Goal: Task Accomplishment & Management: Manage account settings

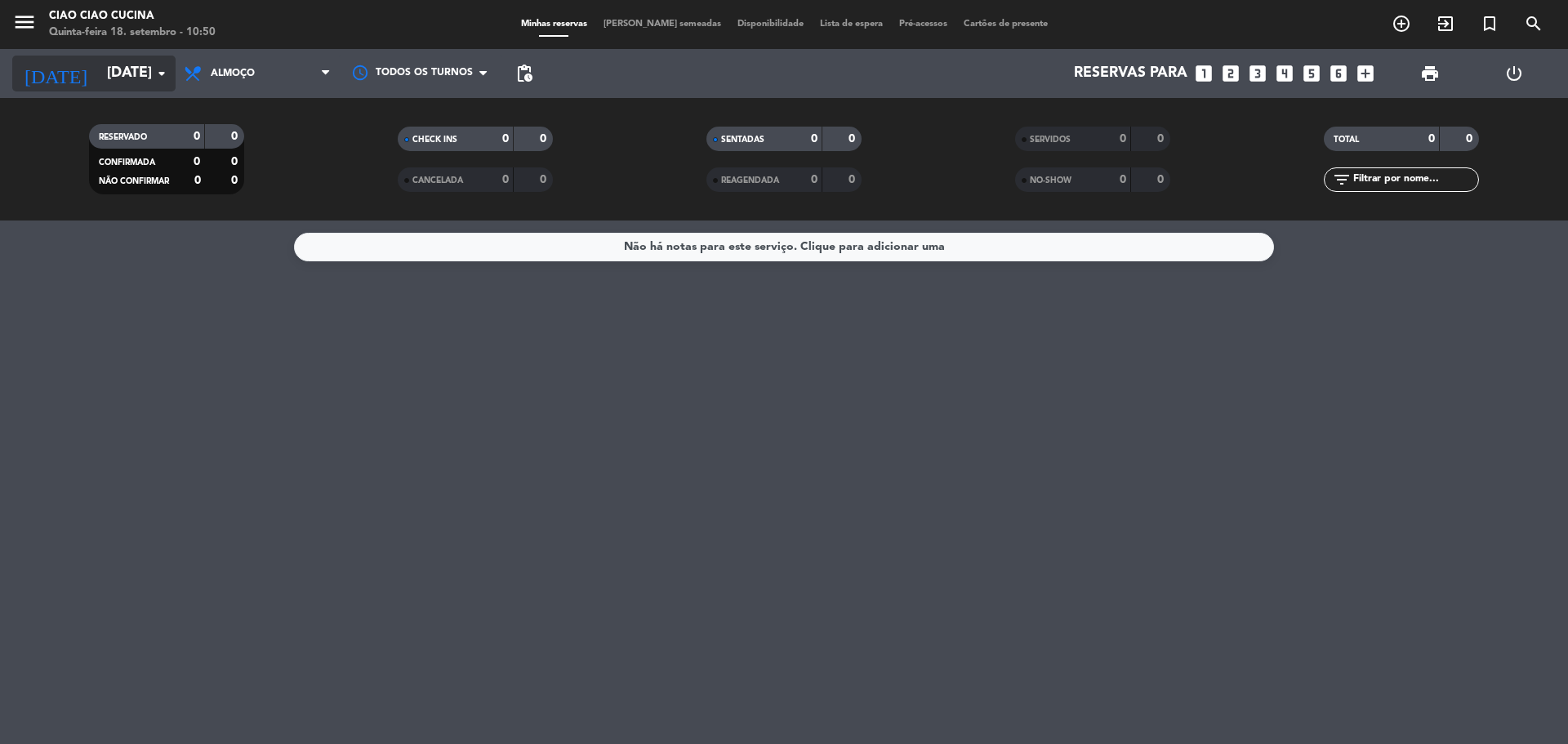
click at [98, 62] on input "[DATE]" at bounding box center [193, 73] width 189 height 33
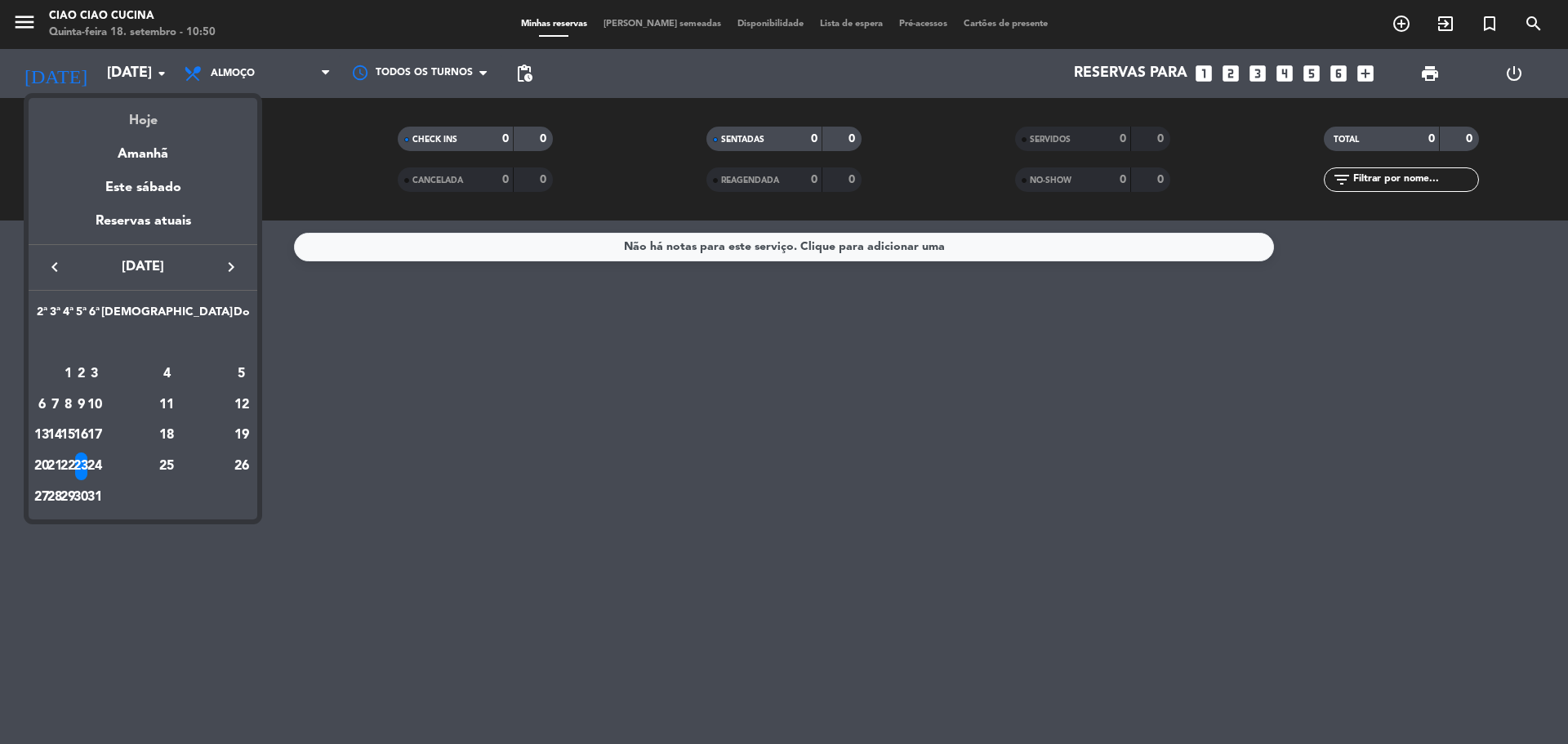
click at [131, 117] on div "Hoje" at bounding box center [143, 114] width 229 height 34
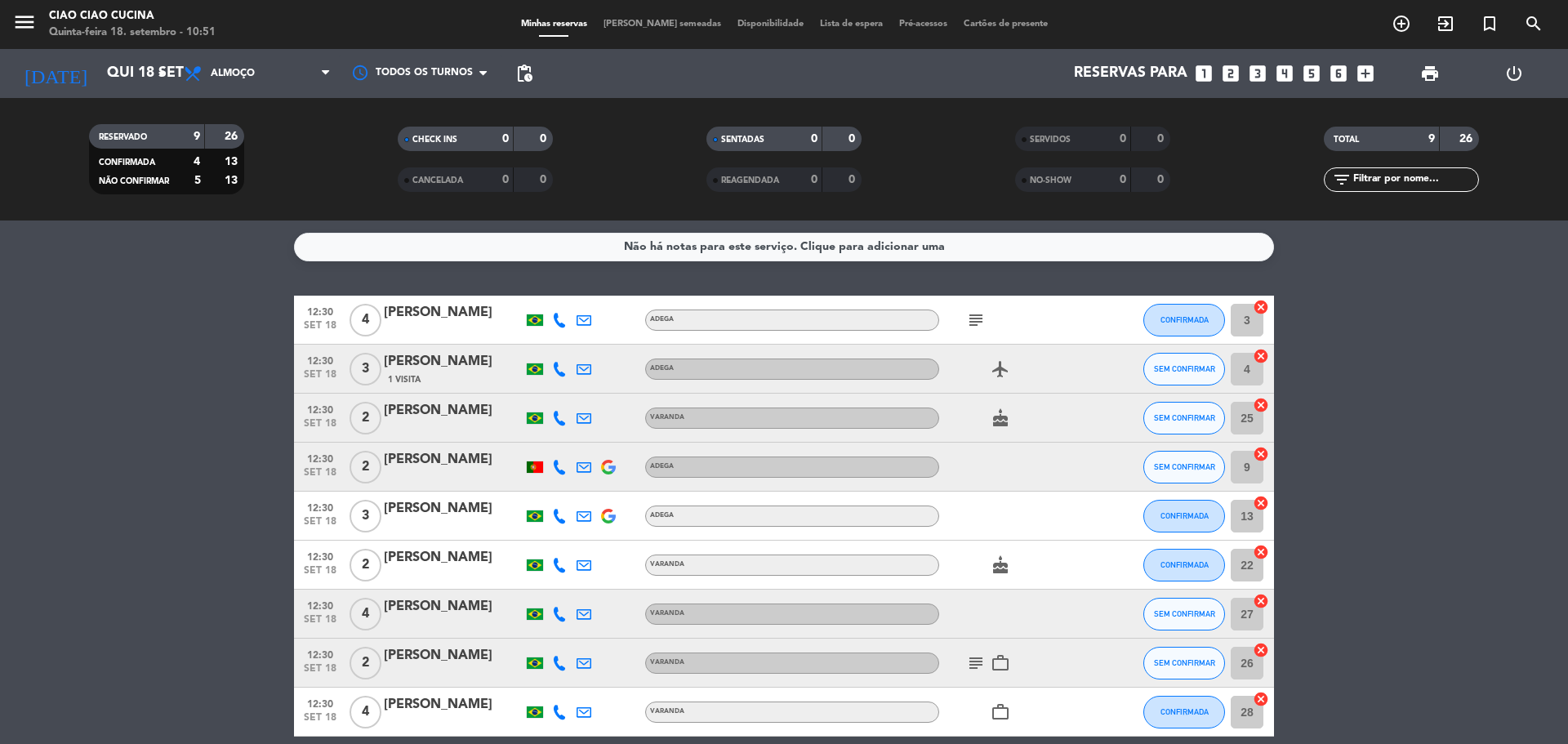
scroll to position [74, 0]
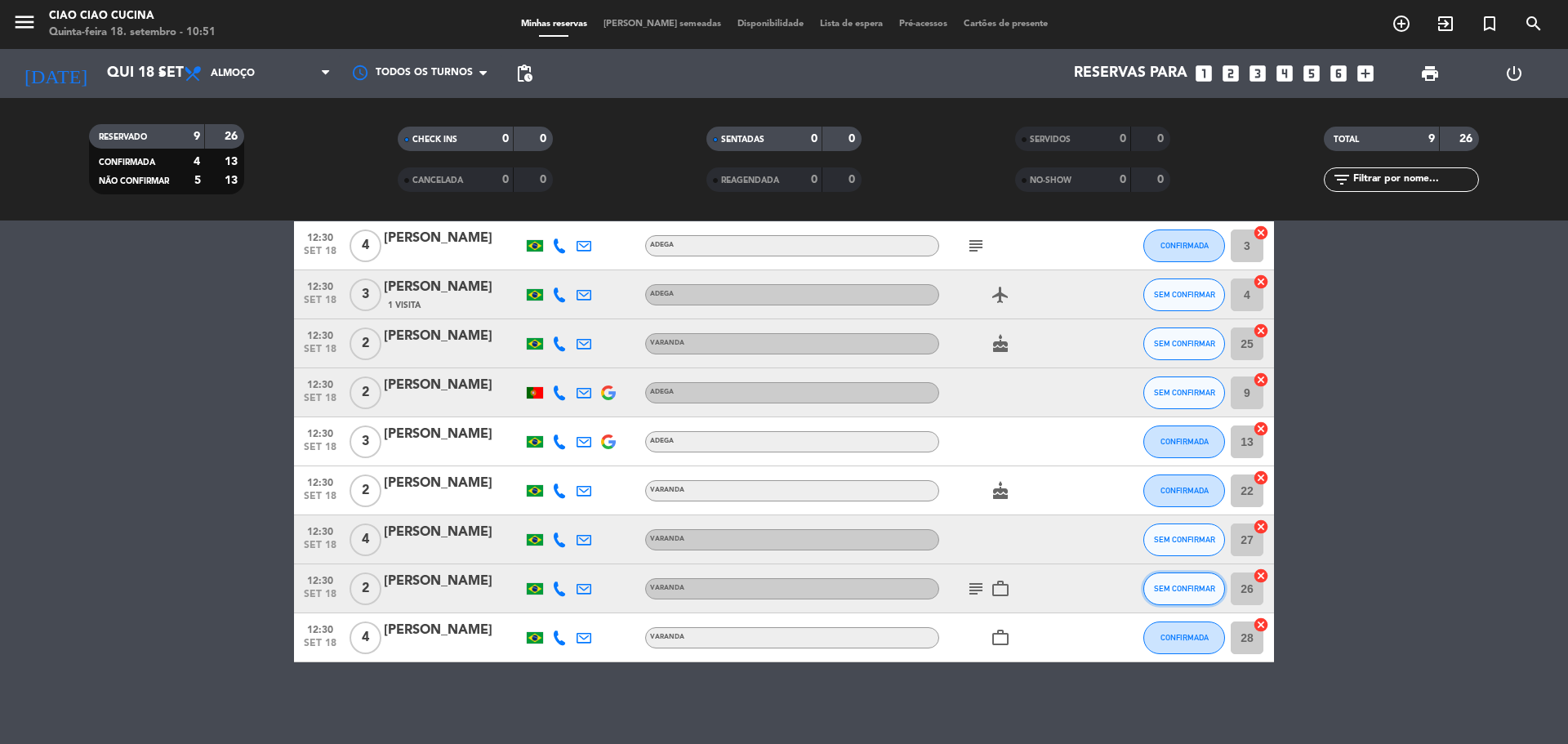
click at [1185, 592] on span "SEM CONFIRMAR" at bounding box center [1185, 588] width 61 height 9
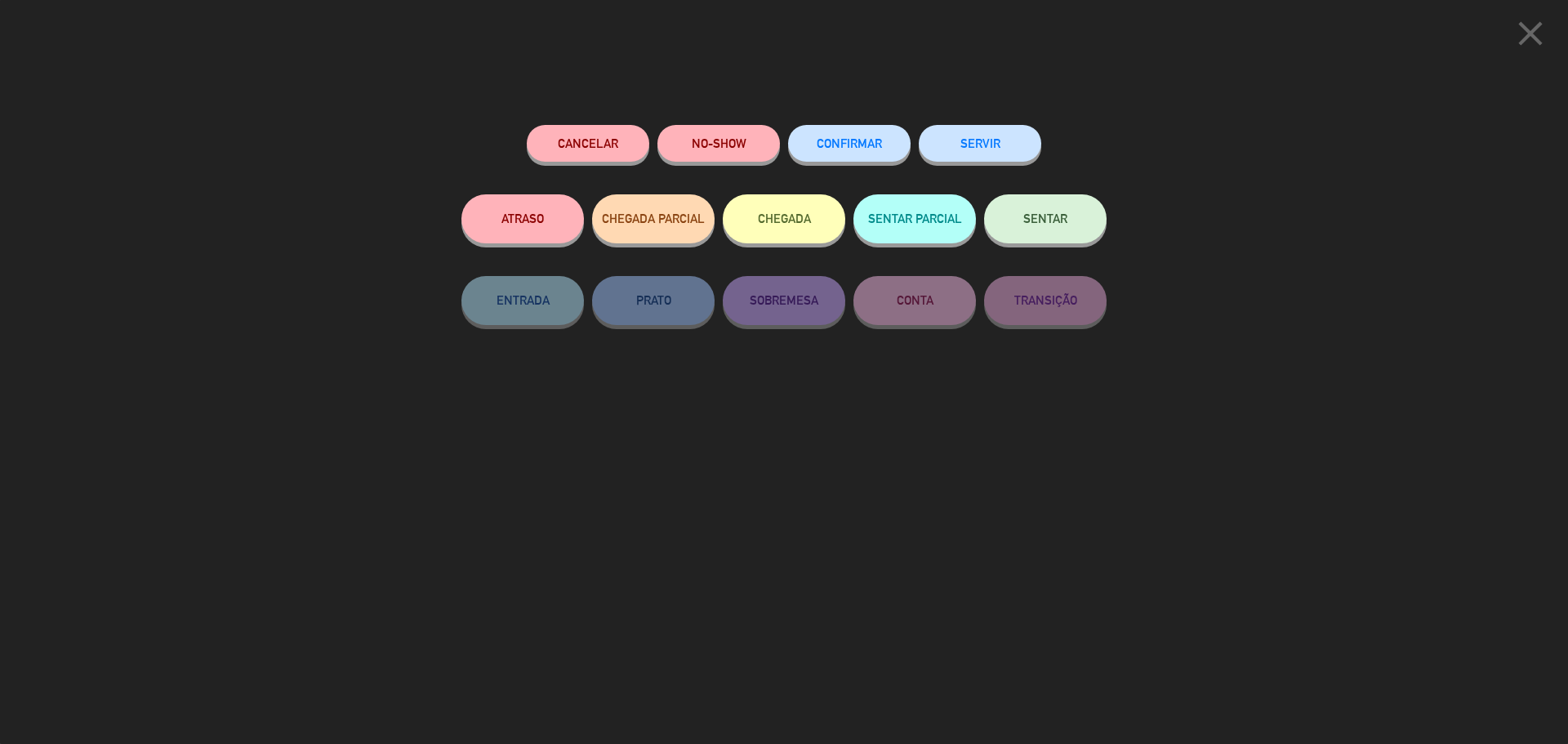
click at [870, 151] on button "CONFIRMAR" at bounding box center [849, 143] width 122 height 36
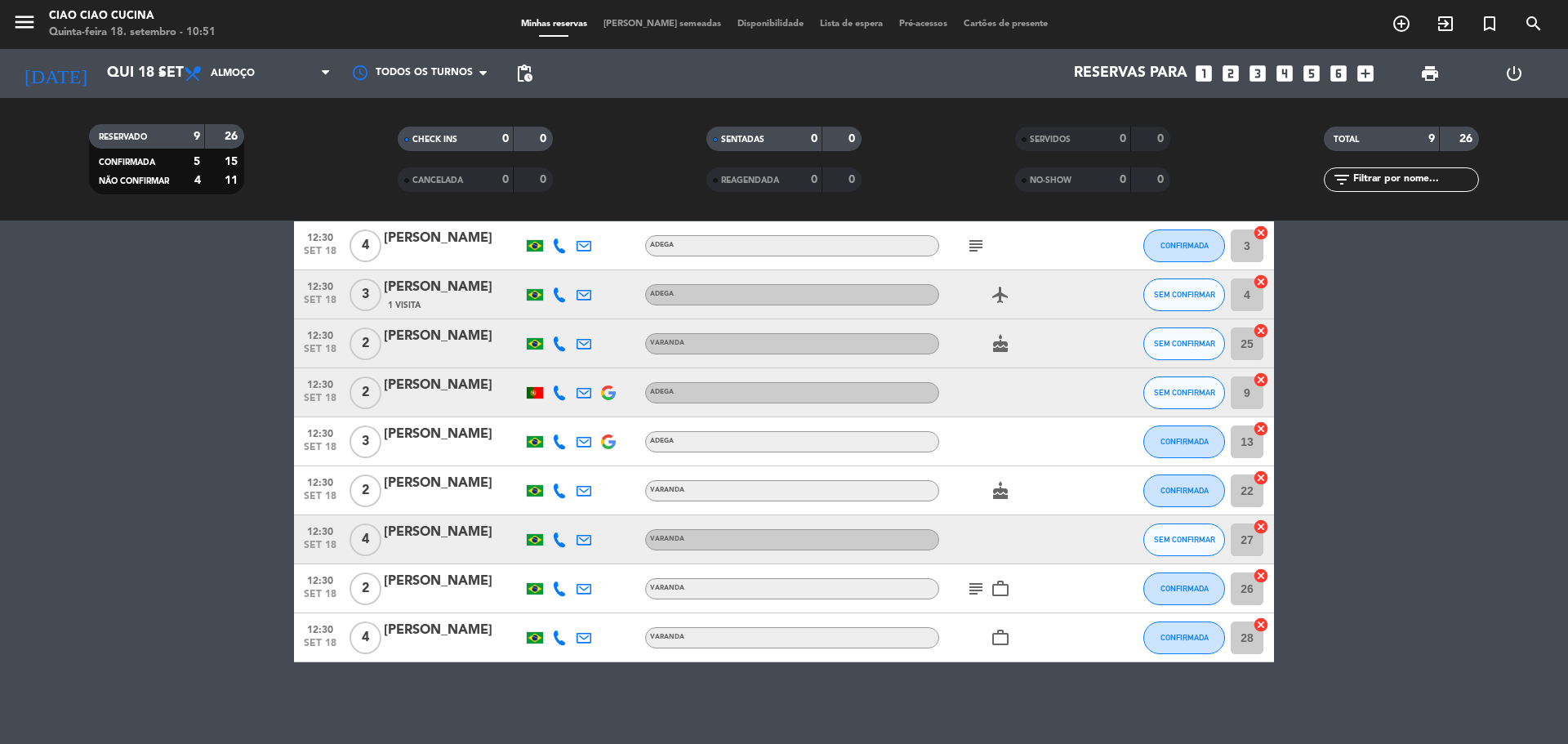
click at [557, 347] on icon at bounding box center [559, 344] width 15 height 15
click at [1196, 347] on span "SEM CONFIRMAR" at bounding box center [1185, 343] width 61 height 9
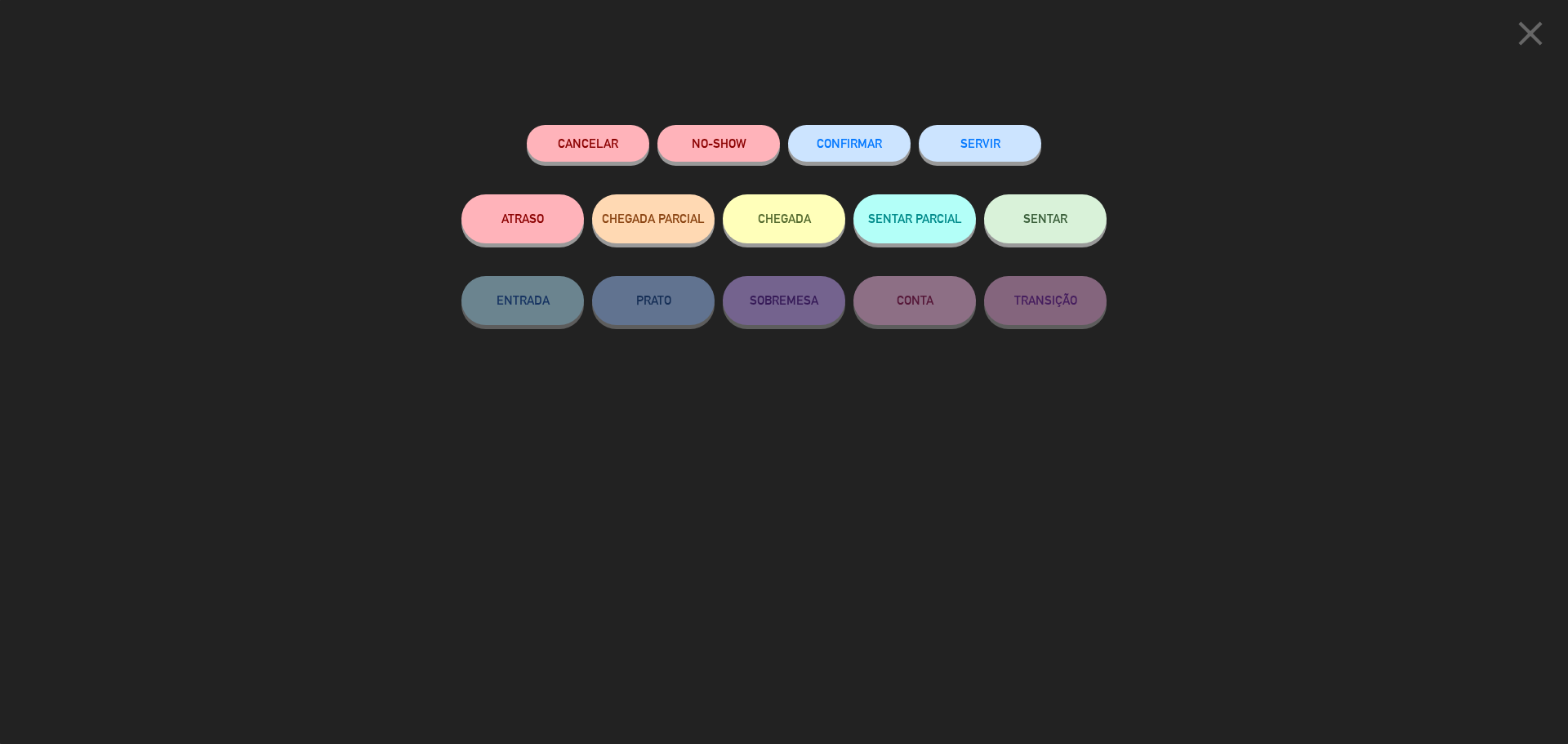
click at [601, 146] on button "Cancelar" at bounding box center [588, 143] width 122 height 36
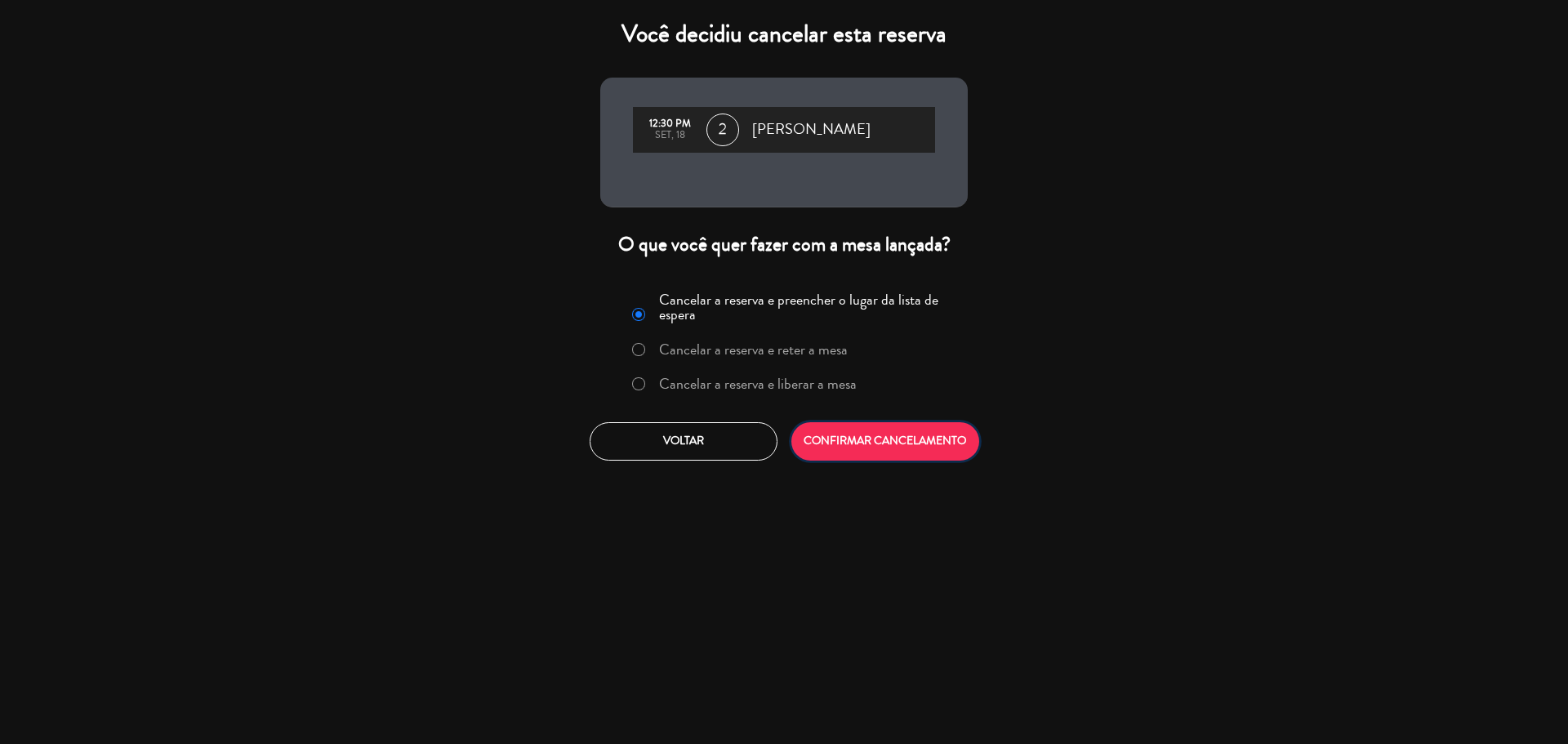
click at [888, 445] on button "CONFIRMAR CANCELAMENTO" at bounding box center [884, 441] width 188 height 38
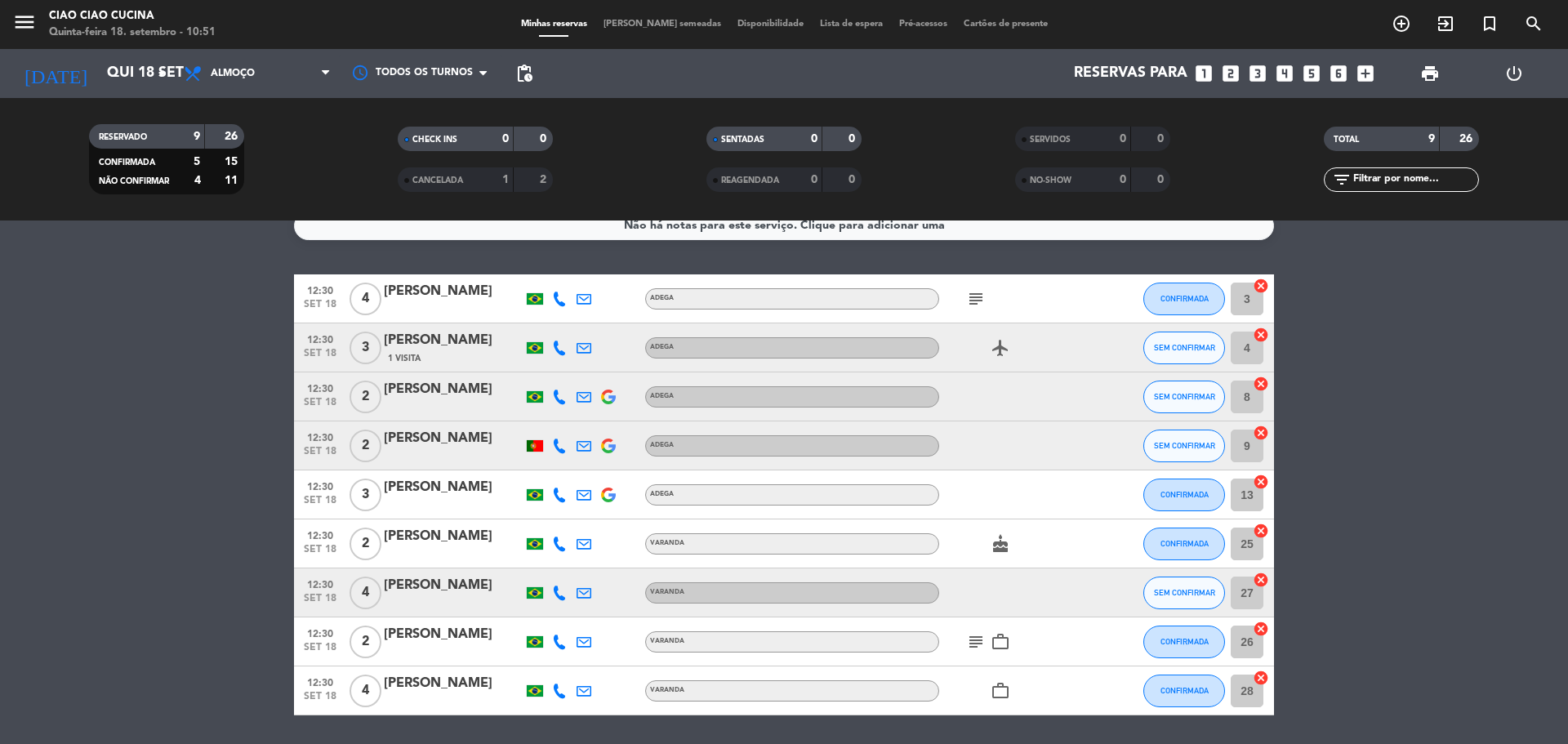
scroll to position [0, 0]
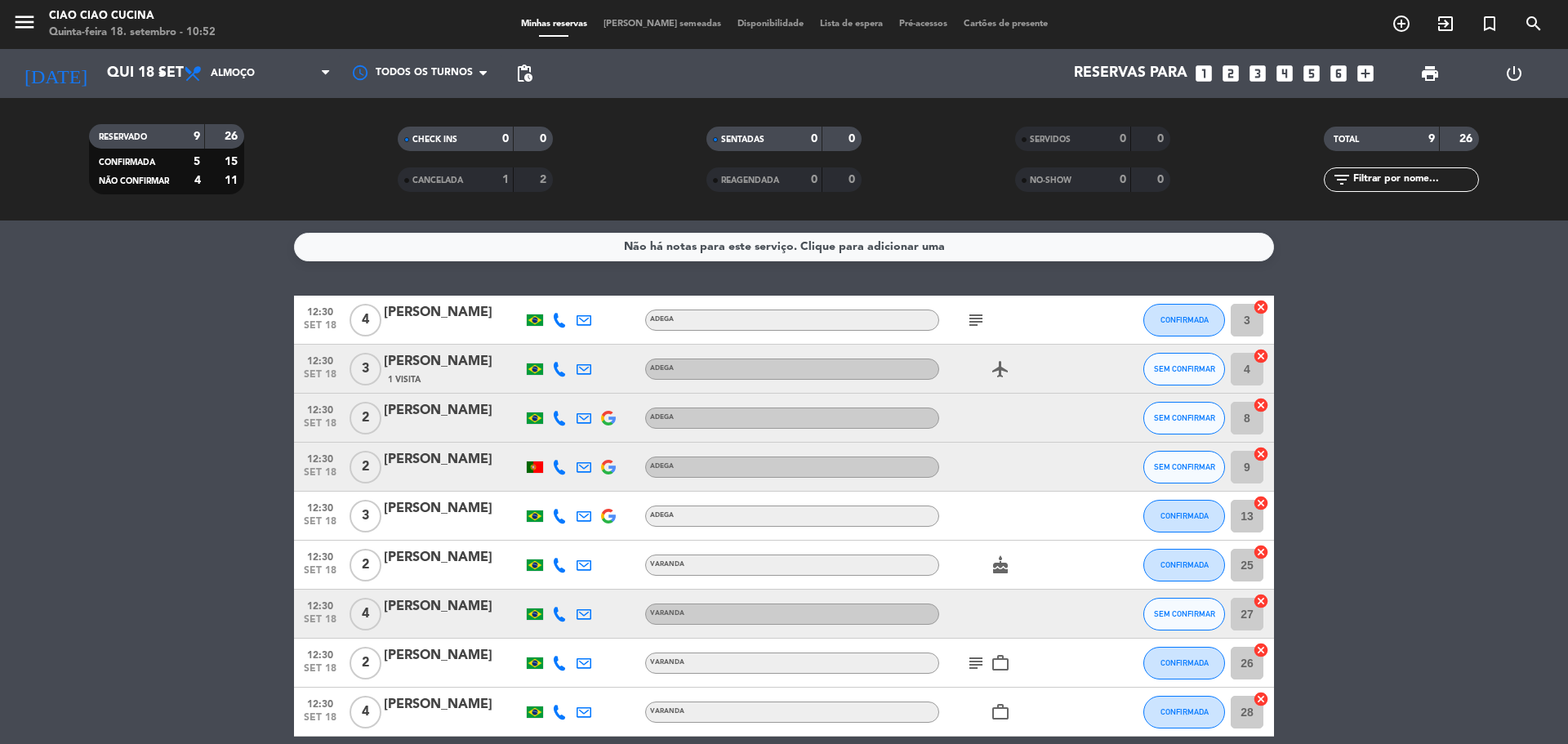
click at [557, 371] on icon at bounding box center [559, 369] width 15 height 15
click at [564, 347] on span "content_paste" at bounding box center [570, 342] width 12 height 12
click at [161, 320] on bookings-row "12:30 [DATE] 4 Bruna de [PERSON_NAME] subject CONFIRMADA 3 cancel 12:30 [DATE] …" at bounding box center [784, 516] width 1568 height 441
click at [563, 419] on icon at bounding box center [559, 418] width 15 height 15
click at [563, 394] on span "content_paste" at bounding box center [564, 391] width 12 height 12
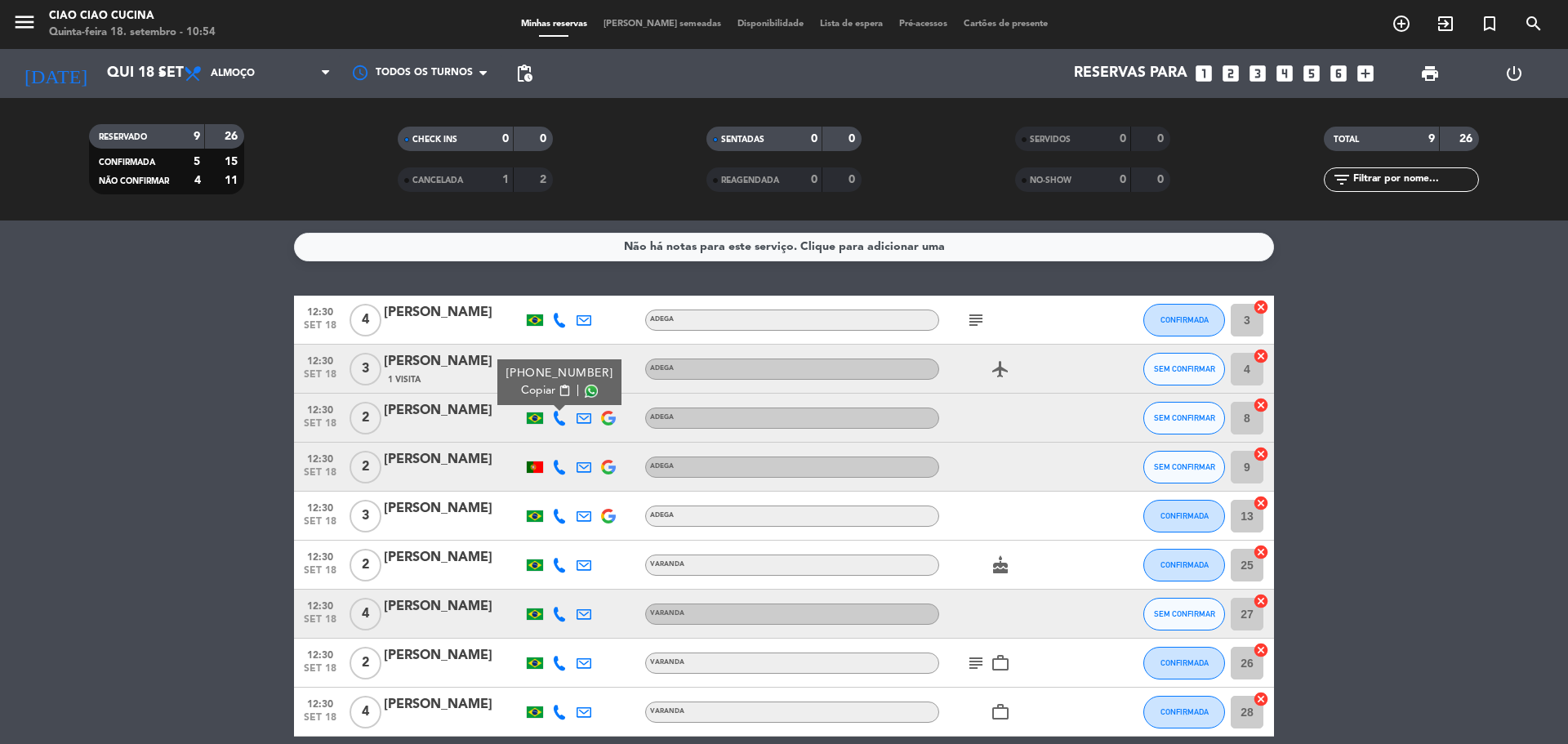
scroll to position [74, 0]
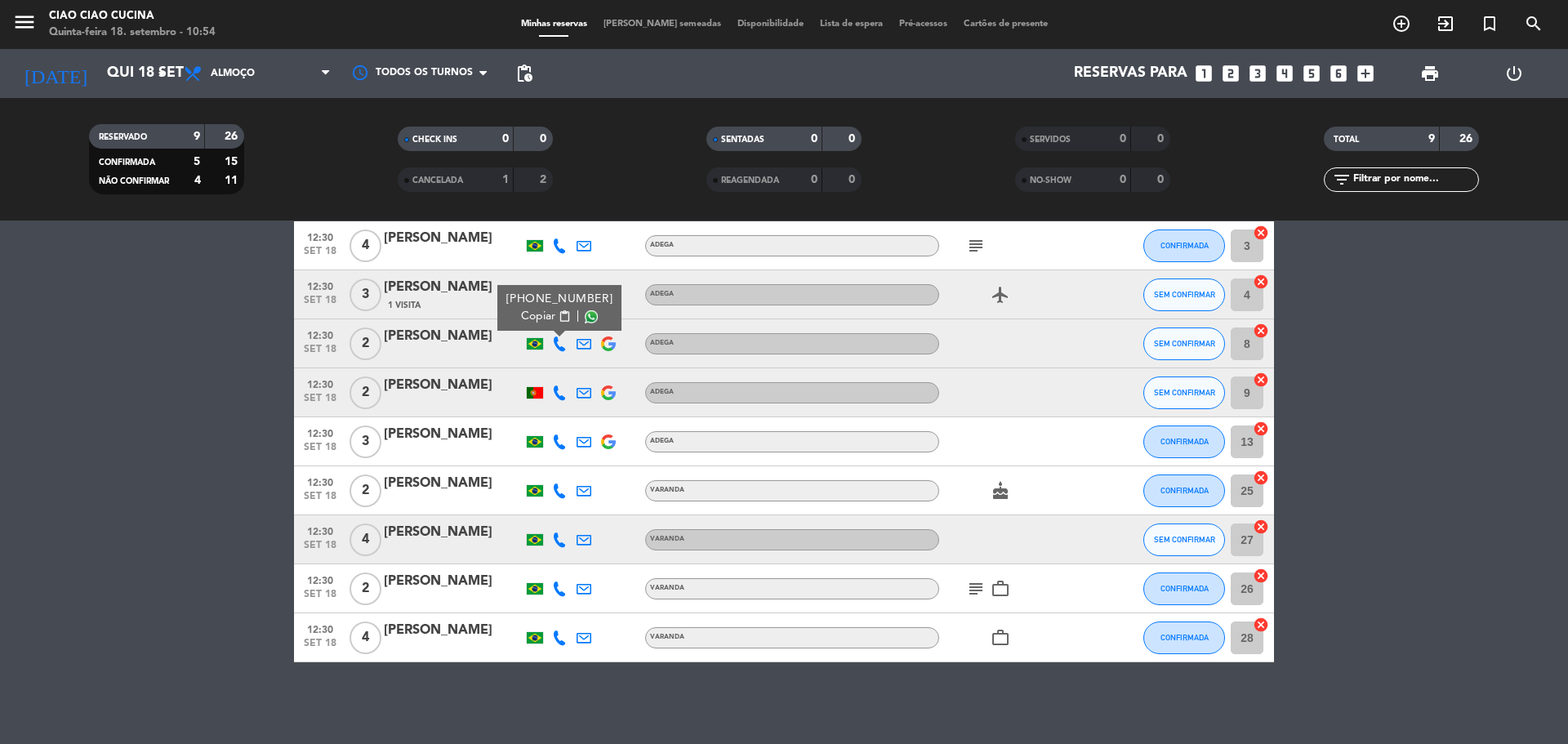
click at [154, 461] on bookings-row "12:30 [DATE] 4 Bruna de [PERSON_NAME] subject CONFIRMADA 3 cancel 12:30 [DATE] …" at bounding box center [784, 442] width 1568 height 441
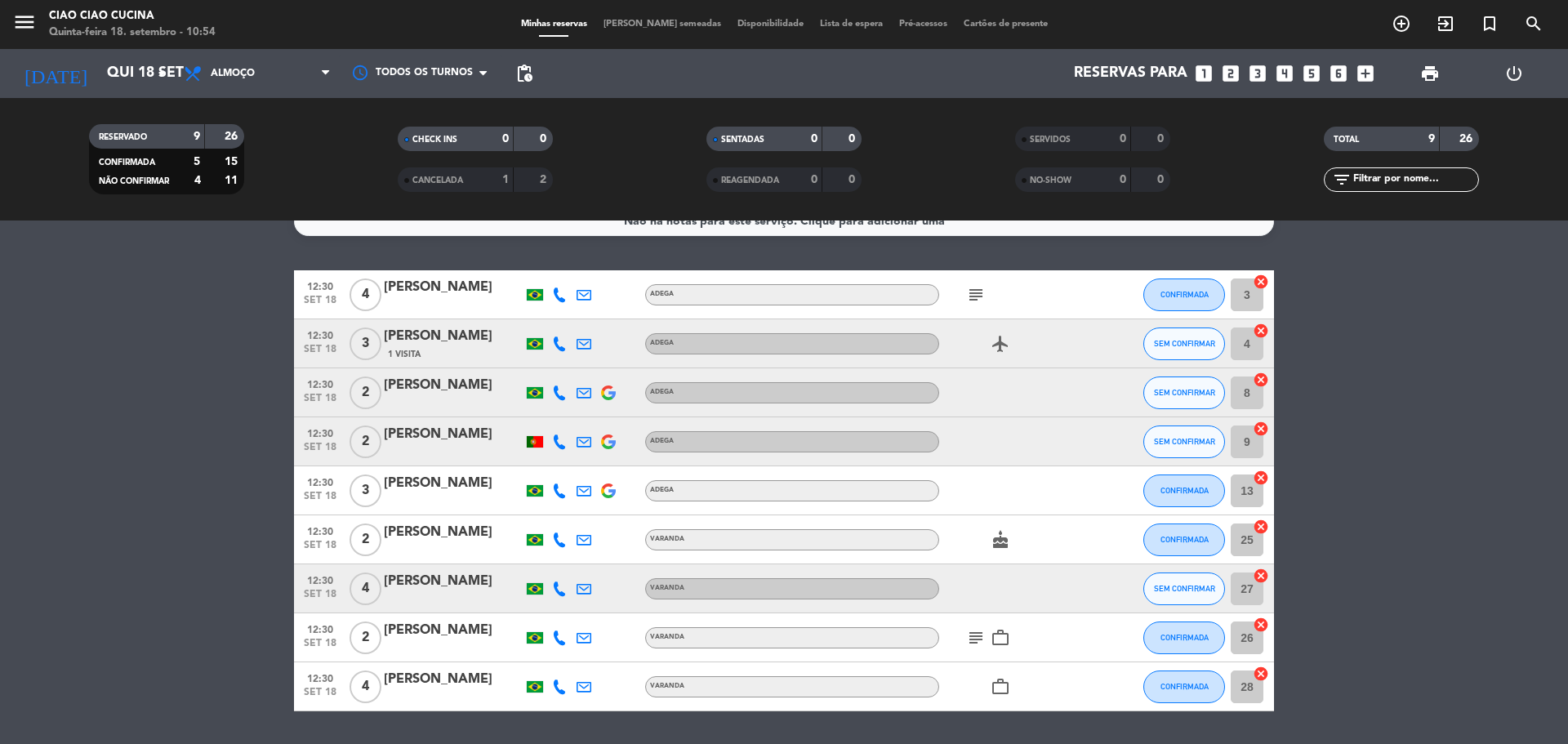
scroll to position [0, 0]
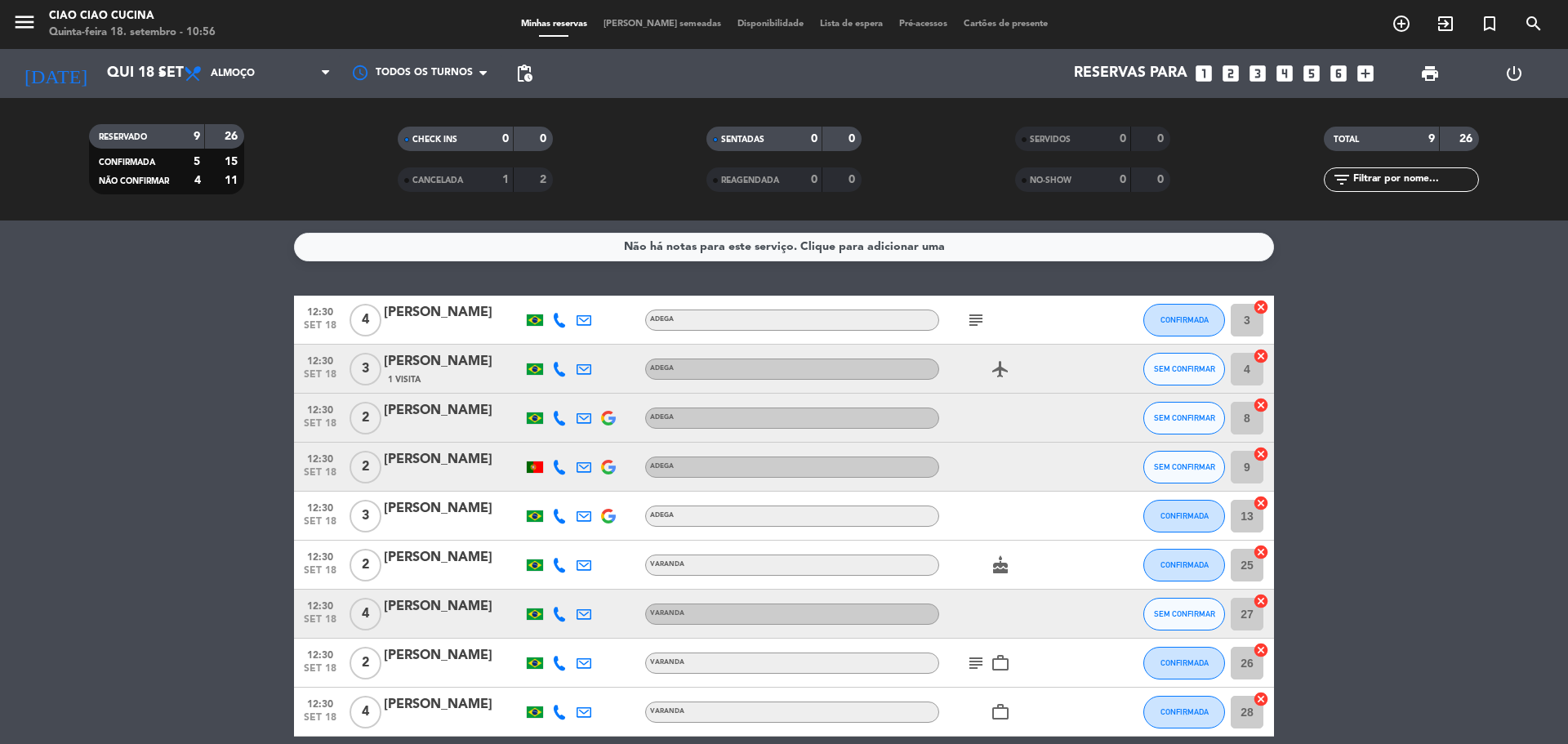
click at [1438, 388] on bookings-row "12:30 [DATE] 4 [PERSON_NAME] subject CONFIRMADA 3 cancel 12:30 [DATE] 3 [PERSON…" at bounding box center [784, 516] width 1568 height 441
click at [98, 74] on input "Qui 18 set" at bounding box center [193, 73] width 189 height 33
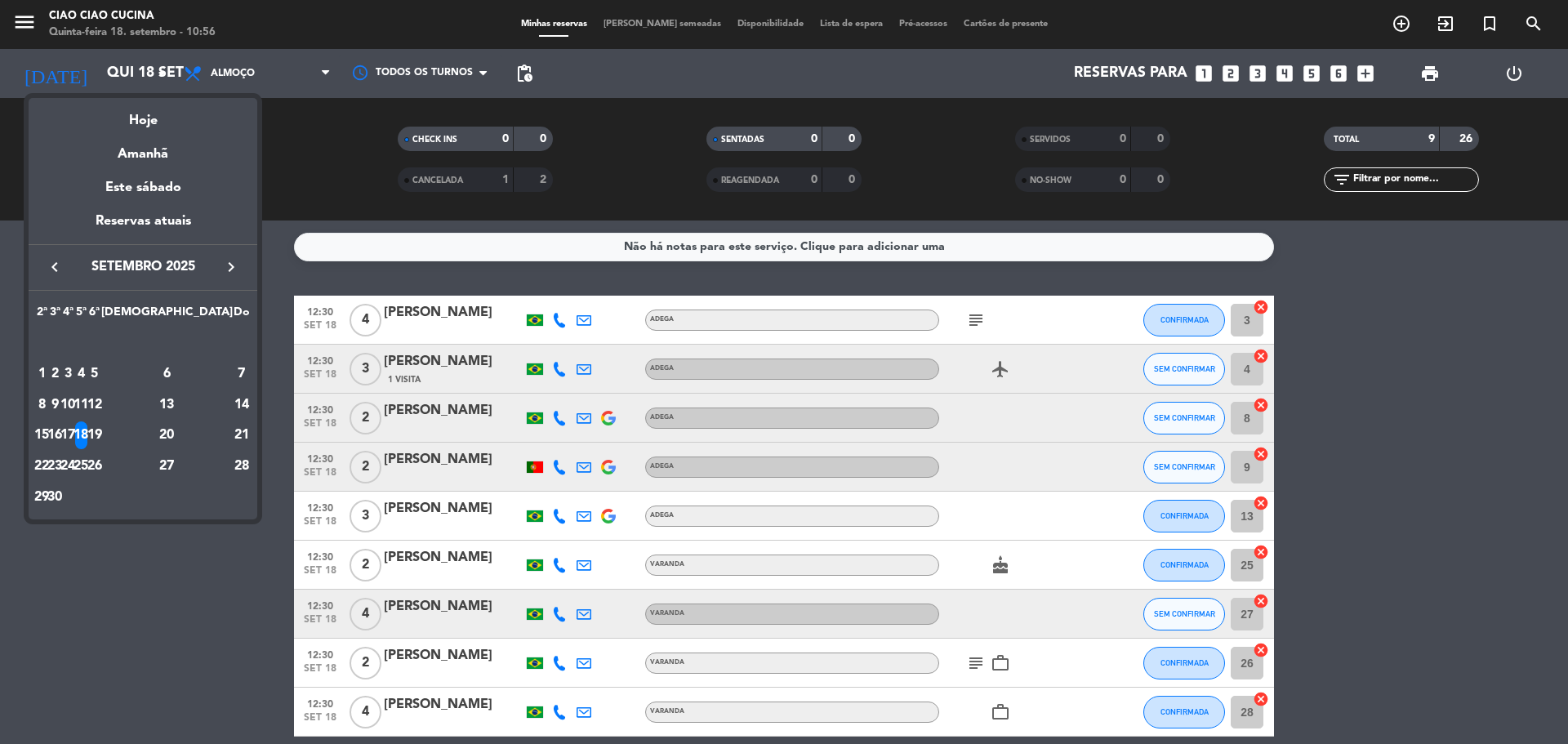
click at [189, 584] on div at bounding box center [784, 372] width 1568 height 744
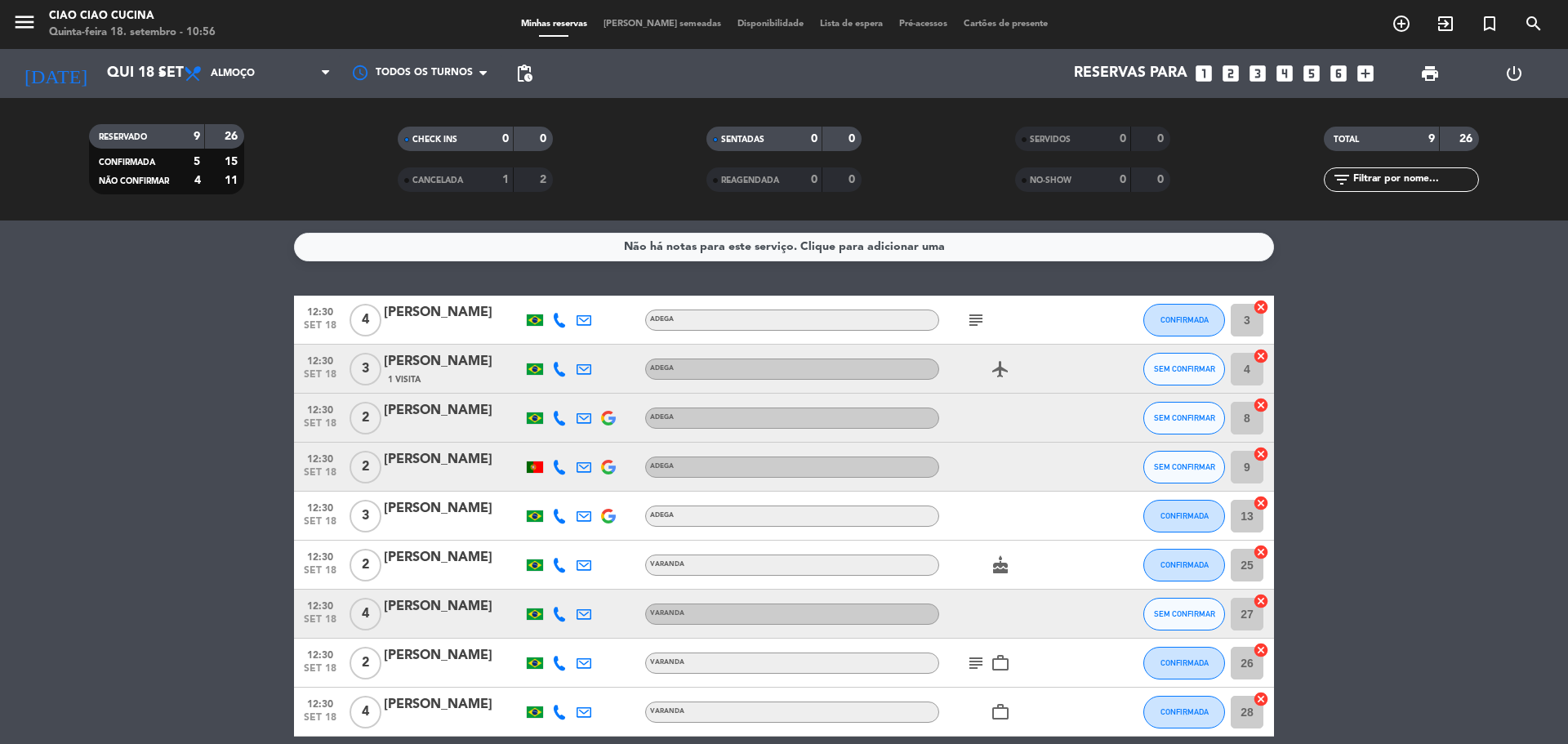
click at [1397, 567] on bookings-row "12:30 [DATE] 4 [PERSON_NAME] subject CONFIRMADA 3 cancel 12:30 [DATE] 3 [PERSON…" at bounding box center [784, 516] width 1568 height 441
click at [98, 68] on input "Qui 18 set" at bounding box center [193, 73] width 189 height 33
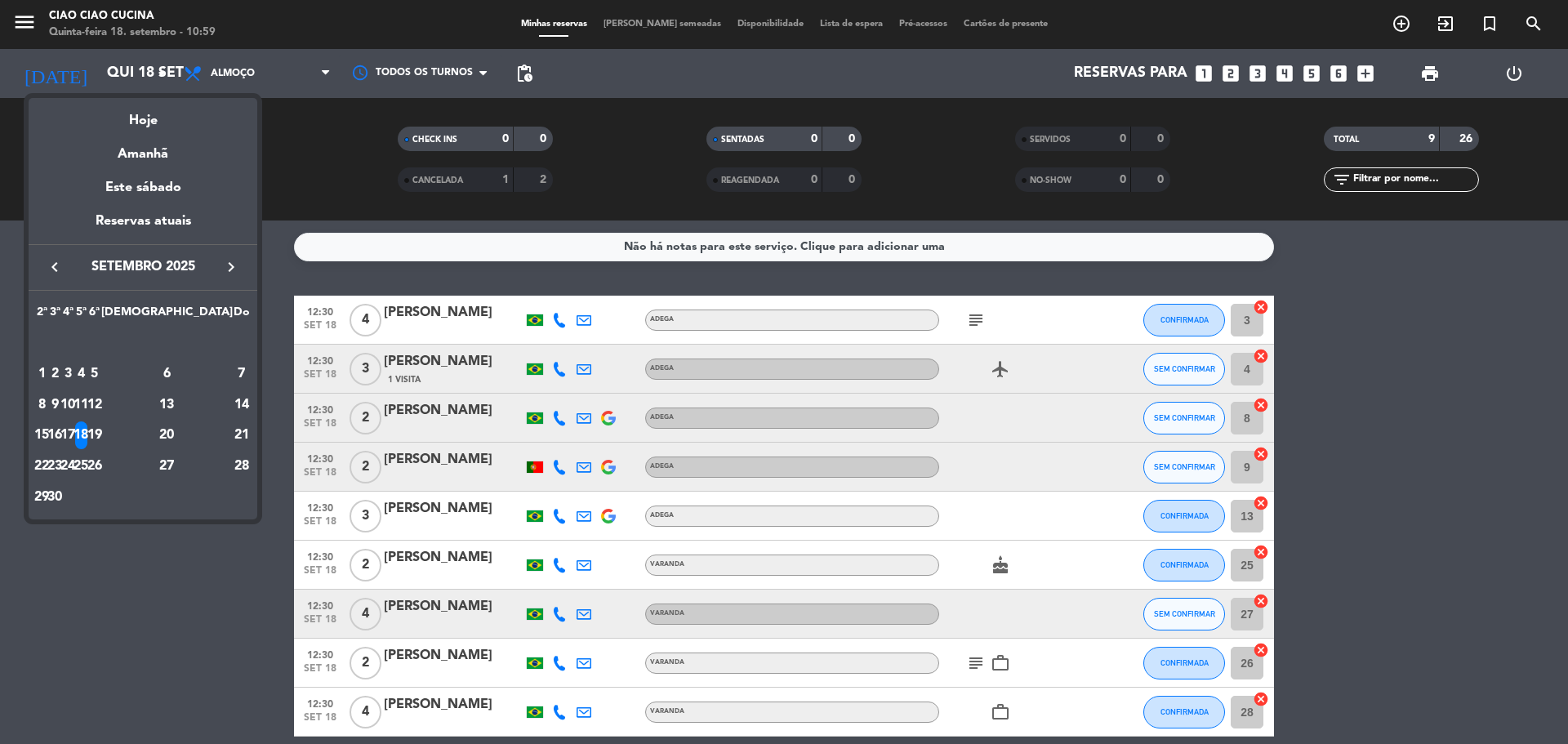
click at [225, 265] on icon "keyboard_arrow_right" at bounding box center [231, 267] width 20 height 20
click at [88, 438] on div "16" at bounding box center [81, 436] width 12 height 28
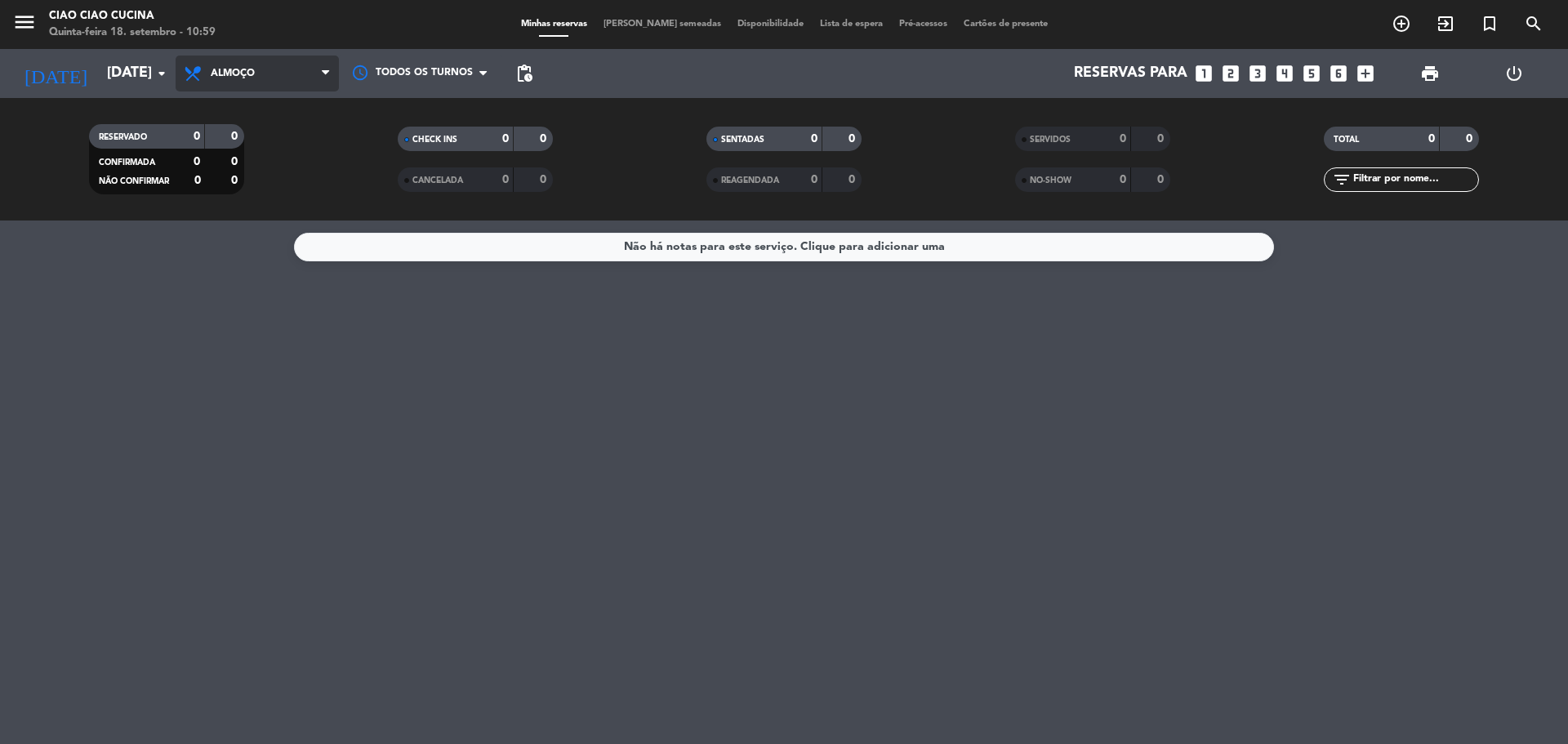
click at [239, 74] on span "Almoço" at bounding box center [232, 74] width 44 height 12
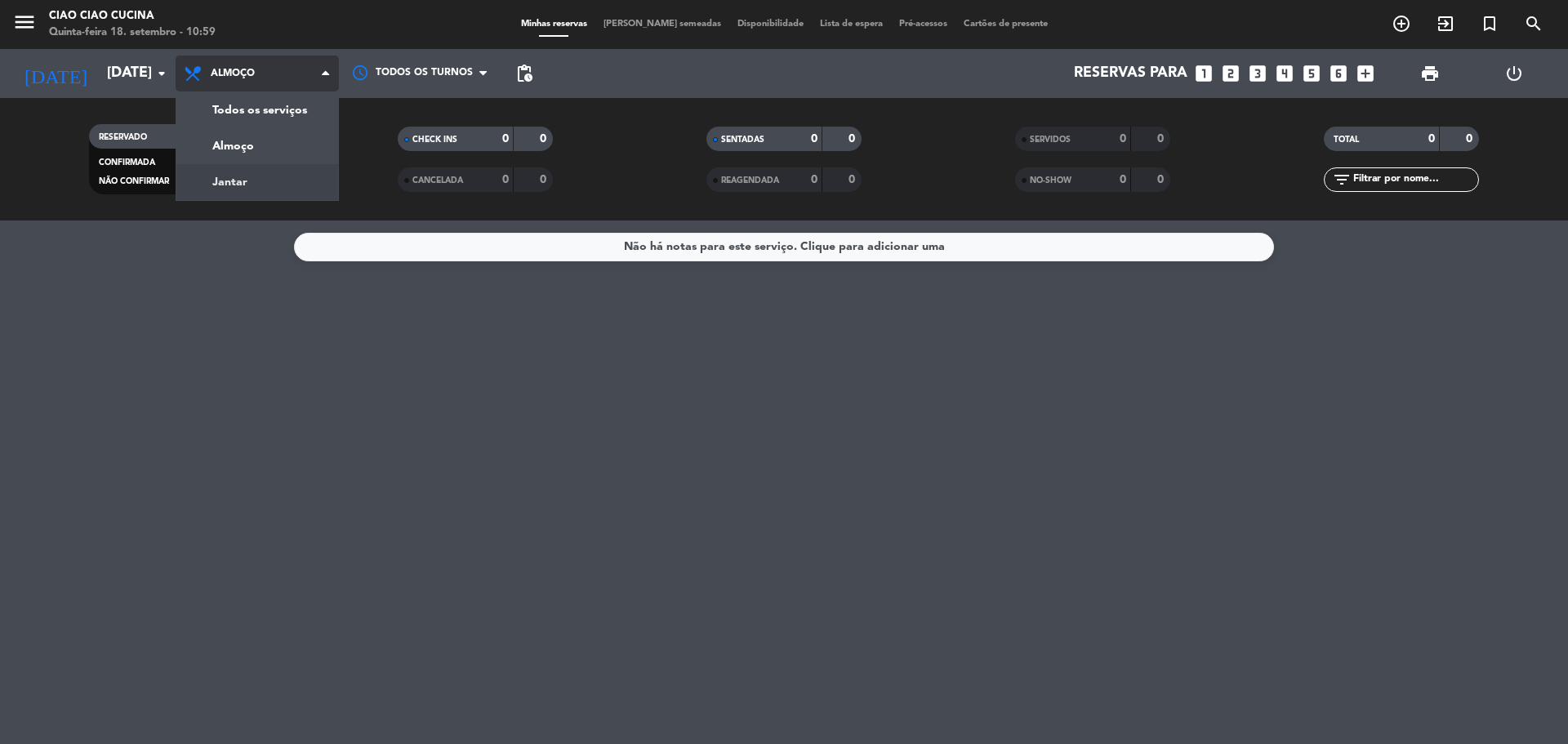
click at [230, 181] on div "menu Ciao Ciao Cucina Quinta-feira 18. setembro - 10:59 Minhas reservas Mesas s…" at bounding box center [784, 110] width 1568 height 221
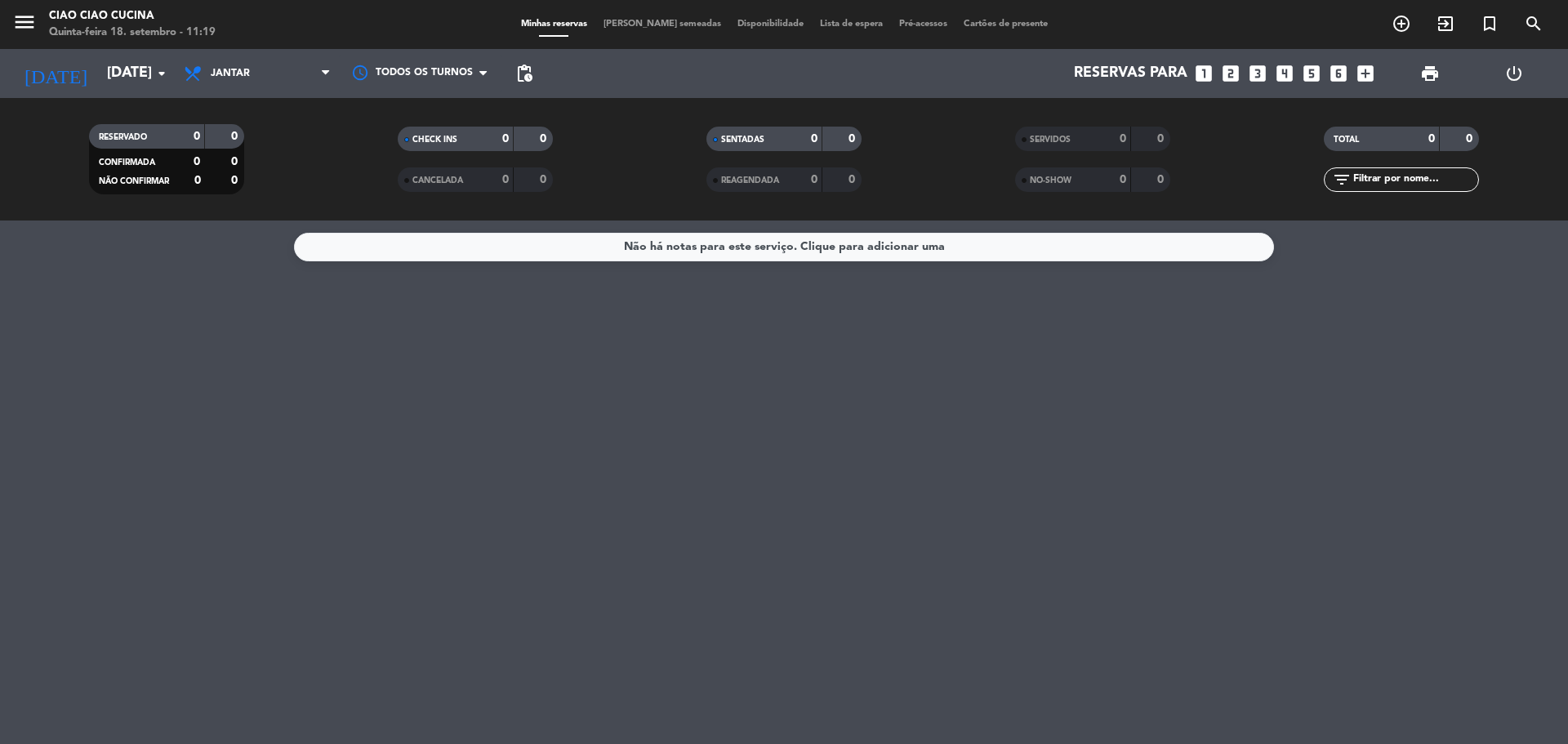
click at [719, 699] on div "Não há notas para este serviço. Clique para adicionar uma" at bounding box center [784, 482] width 1568 height 523
click at [102, 61] on input "[DATE]" at bounding box center [193, 73] width 189 height 33
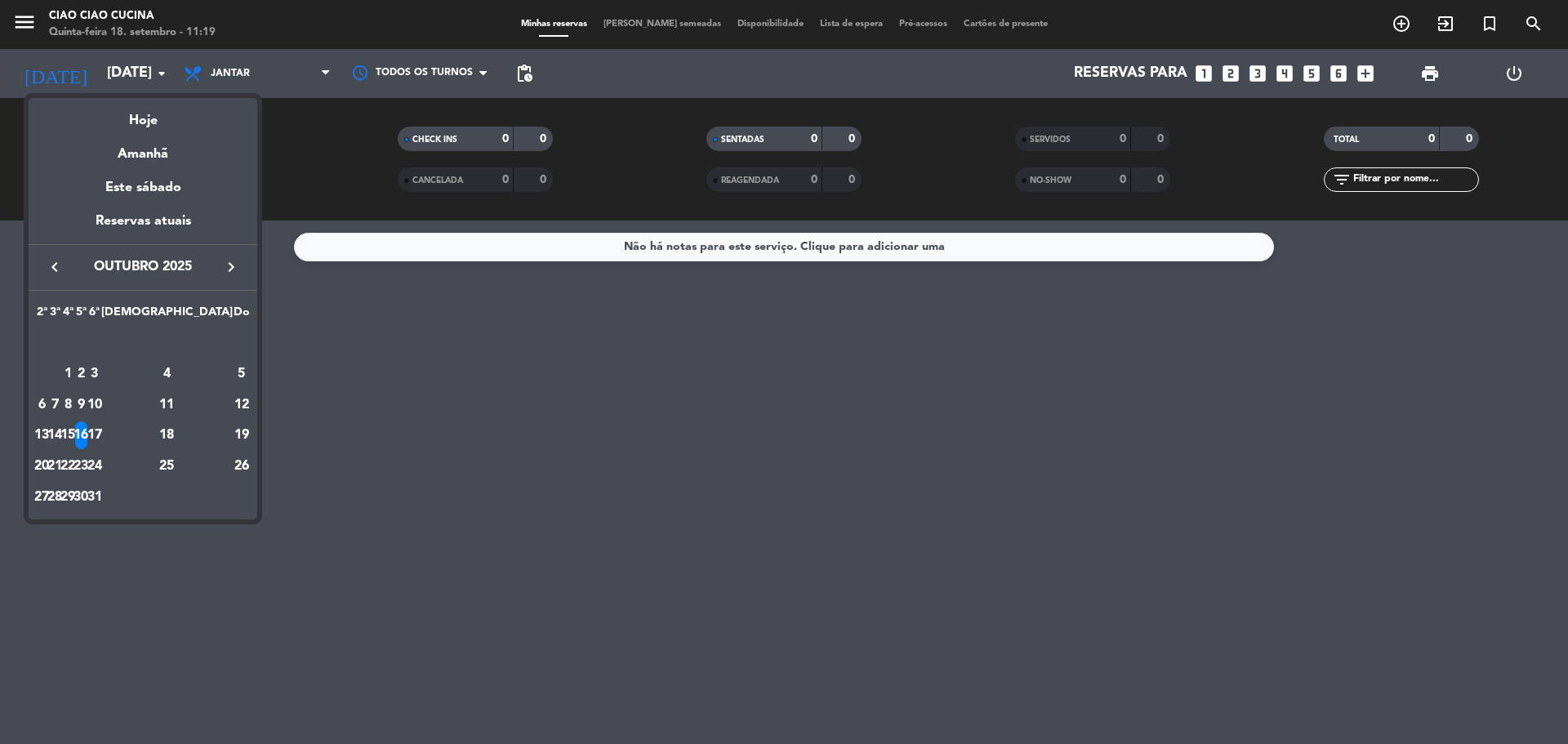
click at [88, 438] on div "16" at bounding box center [81, 436] width 12 height 28
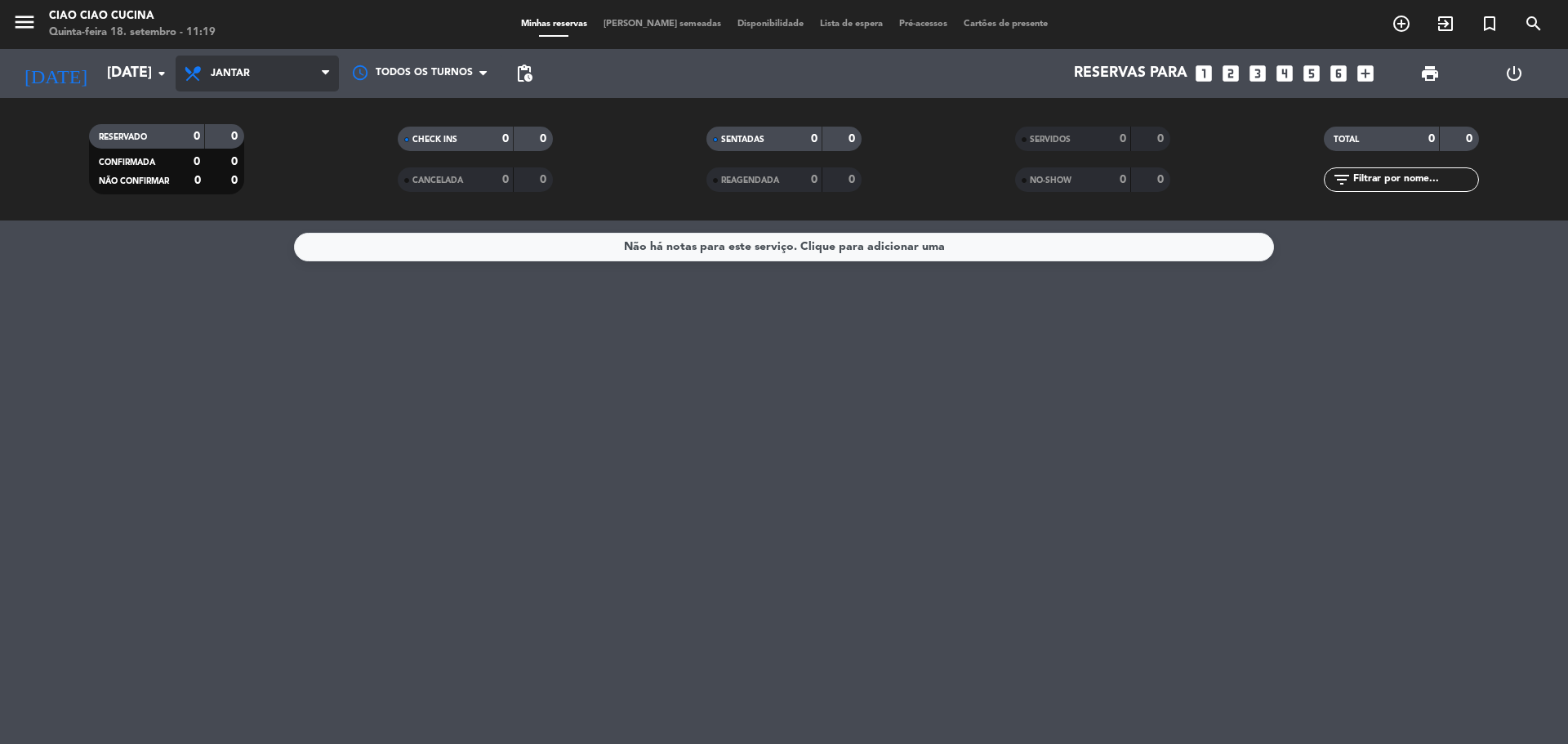
click at [247, 82] on span "Jantar" at bounding box center [257, 73] width 163 height 35
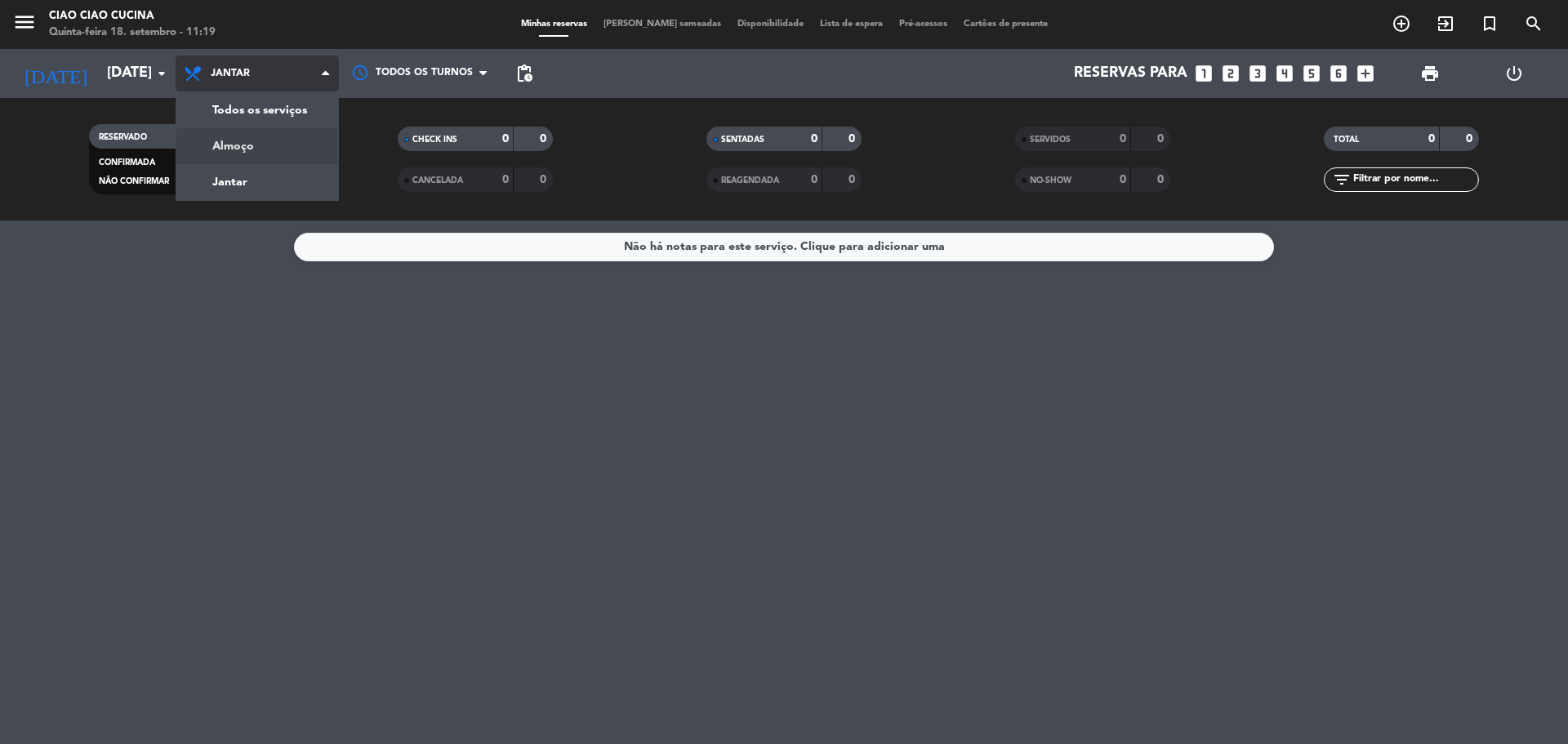
click at [240, 156] on div "menu Ciao Ciao Cucina Quinta-feira 18. setembro - 11:19 Minhas reservas Mesas s…" at bounding box center [784, 110] width 1568 height 221
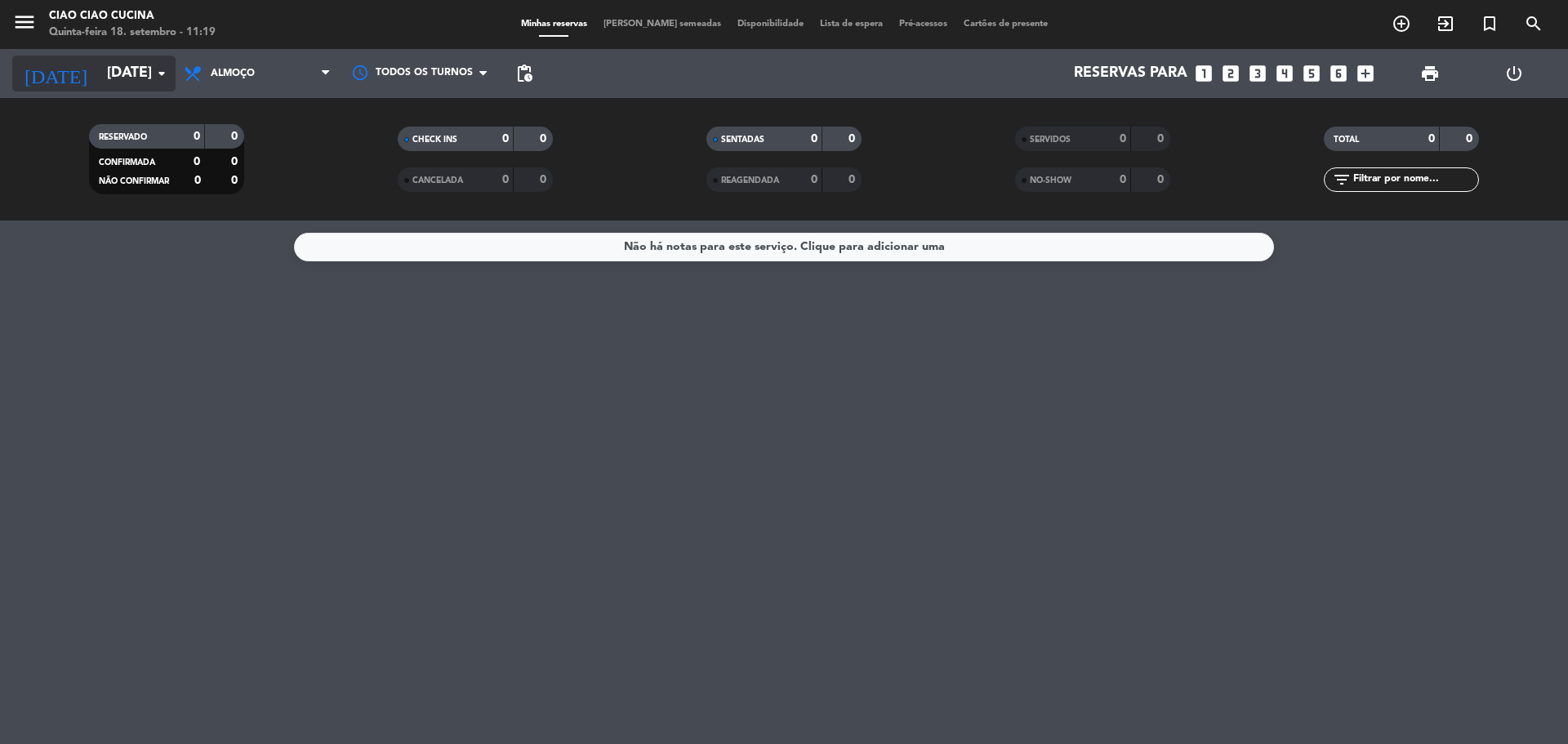
click at [125, 61] on input "[DATE]" at bounding box center [193, 73] width 189 height 33
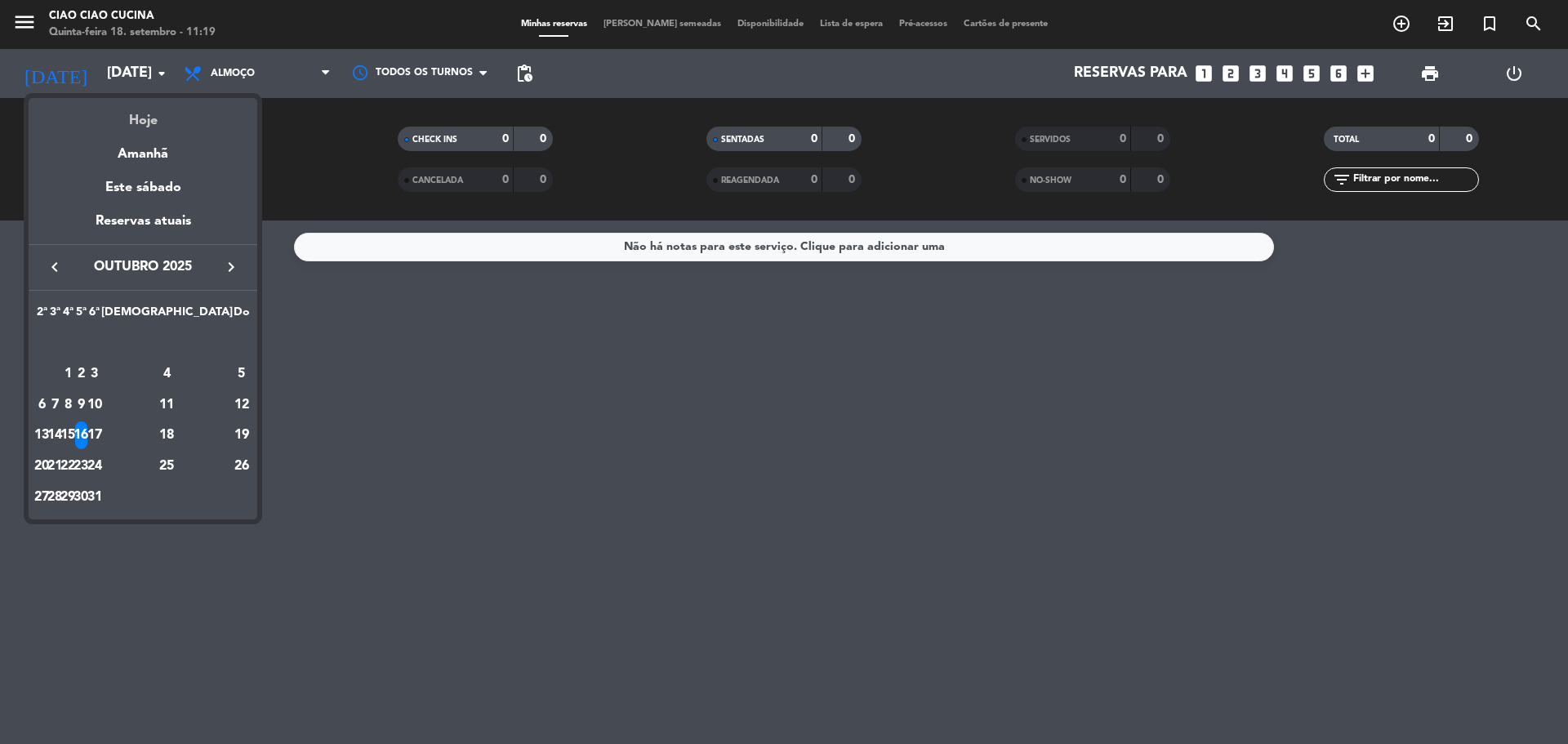
click at [141, 120] on div "Hoje" at bounding box center [143, 114] width 229 height 34
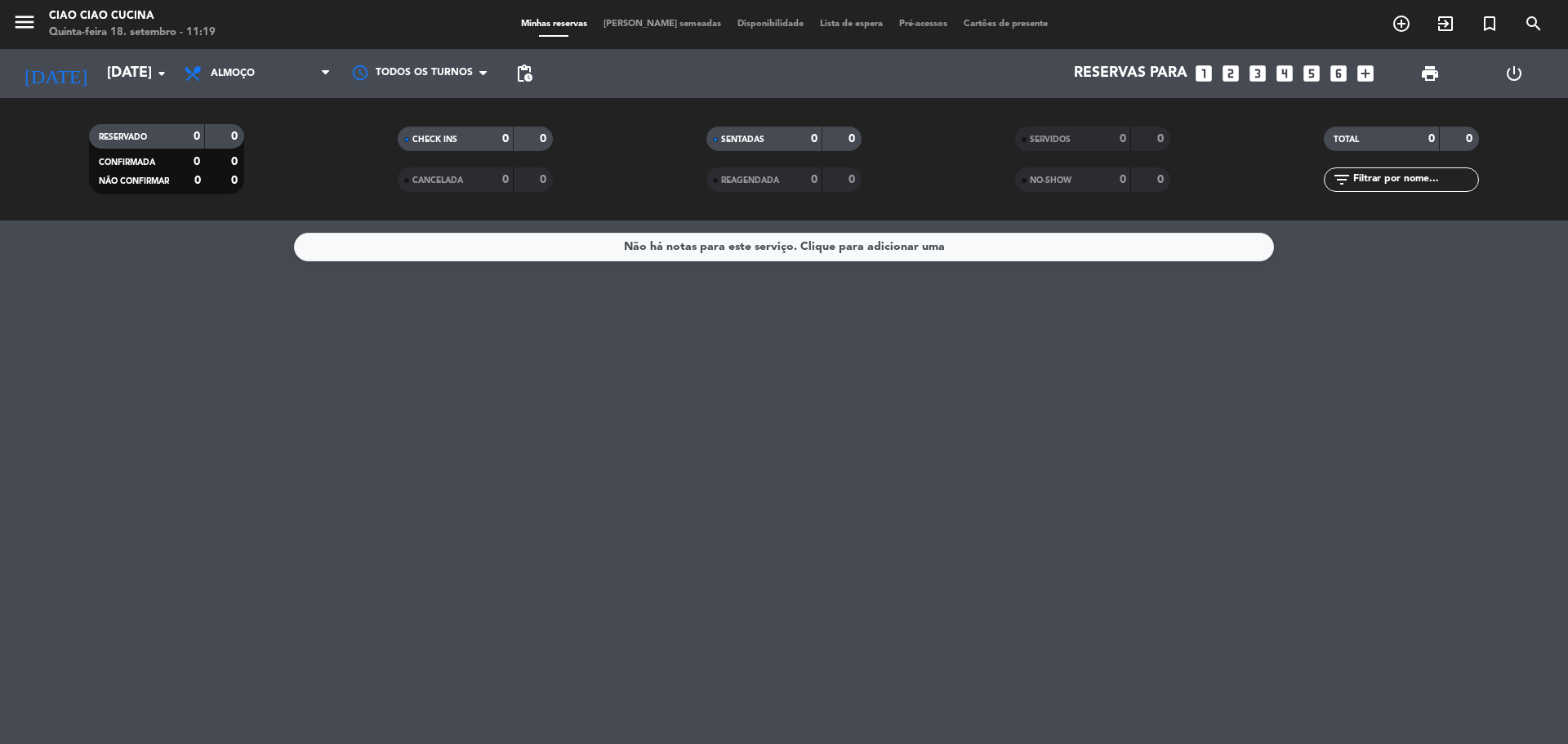
type input "Qui 18 set"
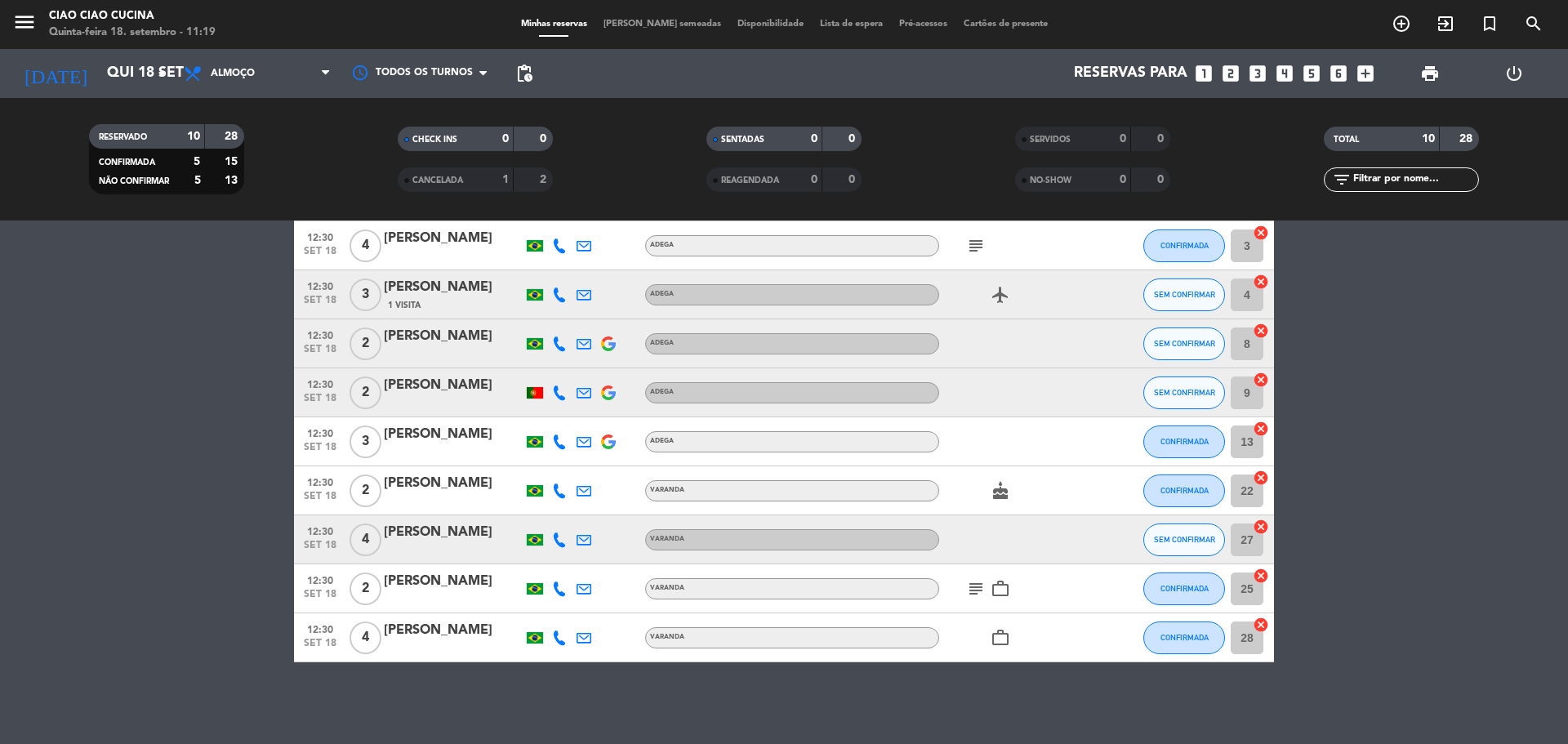
scroll to position [41, 0]
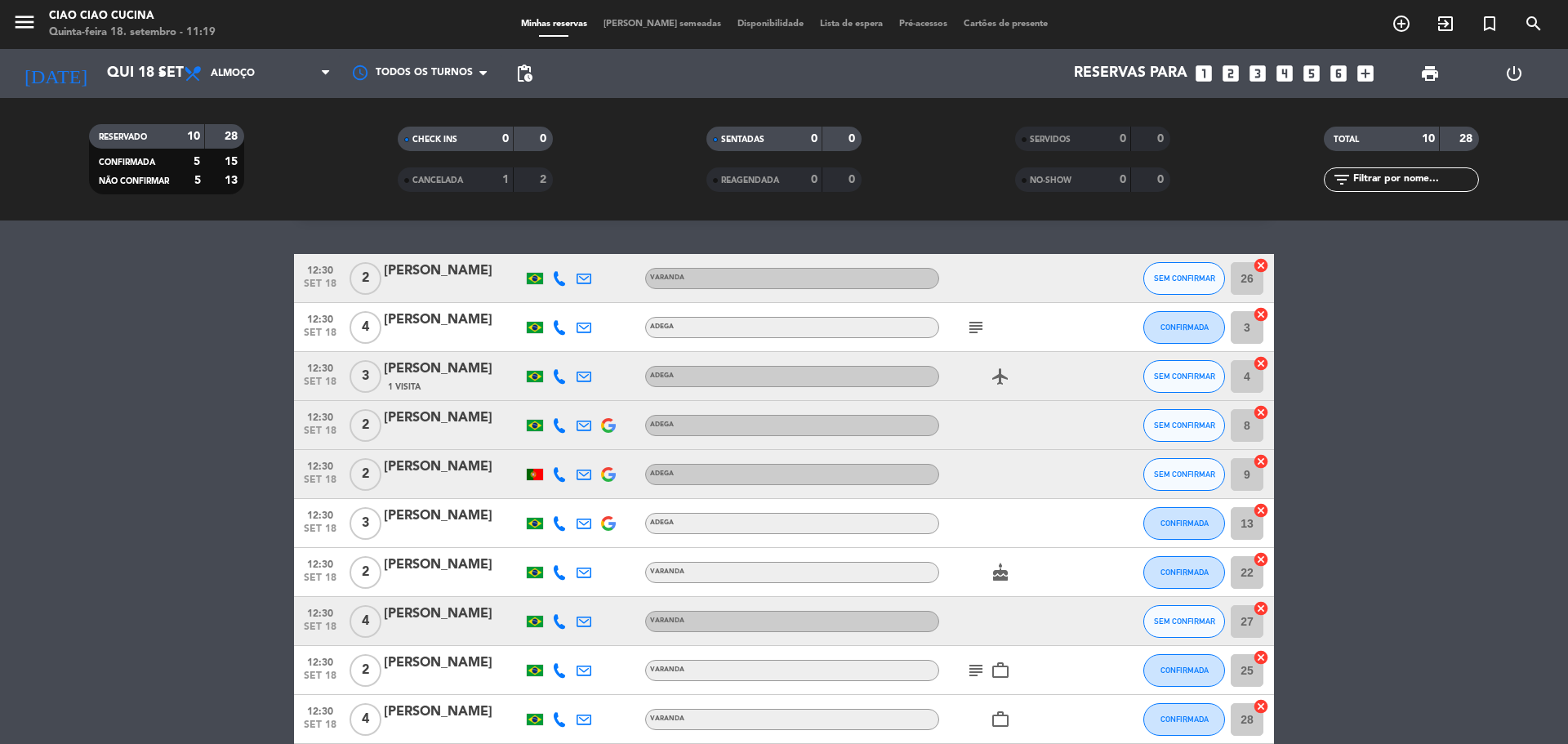
click at [556, 430] on icon at bounding box center [559, 426] width 15 height 15
click at [1169, 423] on span "SEM CONFIRMAR" at bounding box center [1185, 425] width 61 height 9
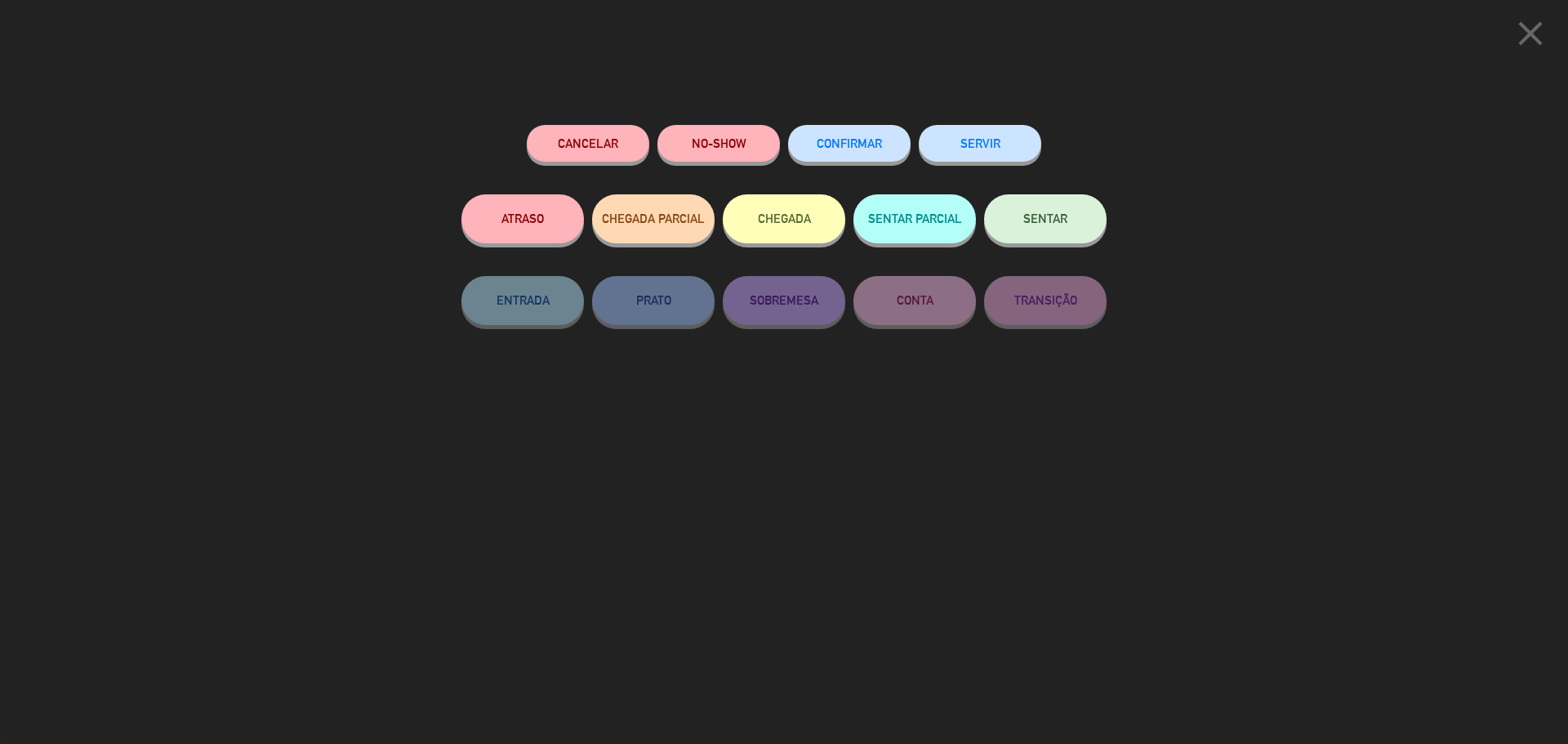
click at [838, 131] on button "CONFIRMAR" at bounding box center [849, 143] width 122 height 36
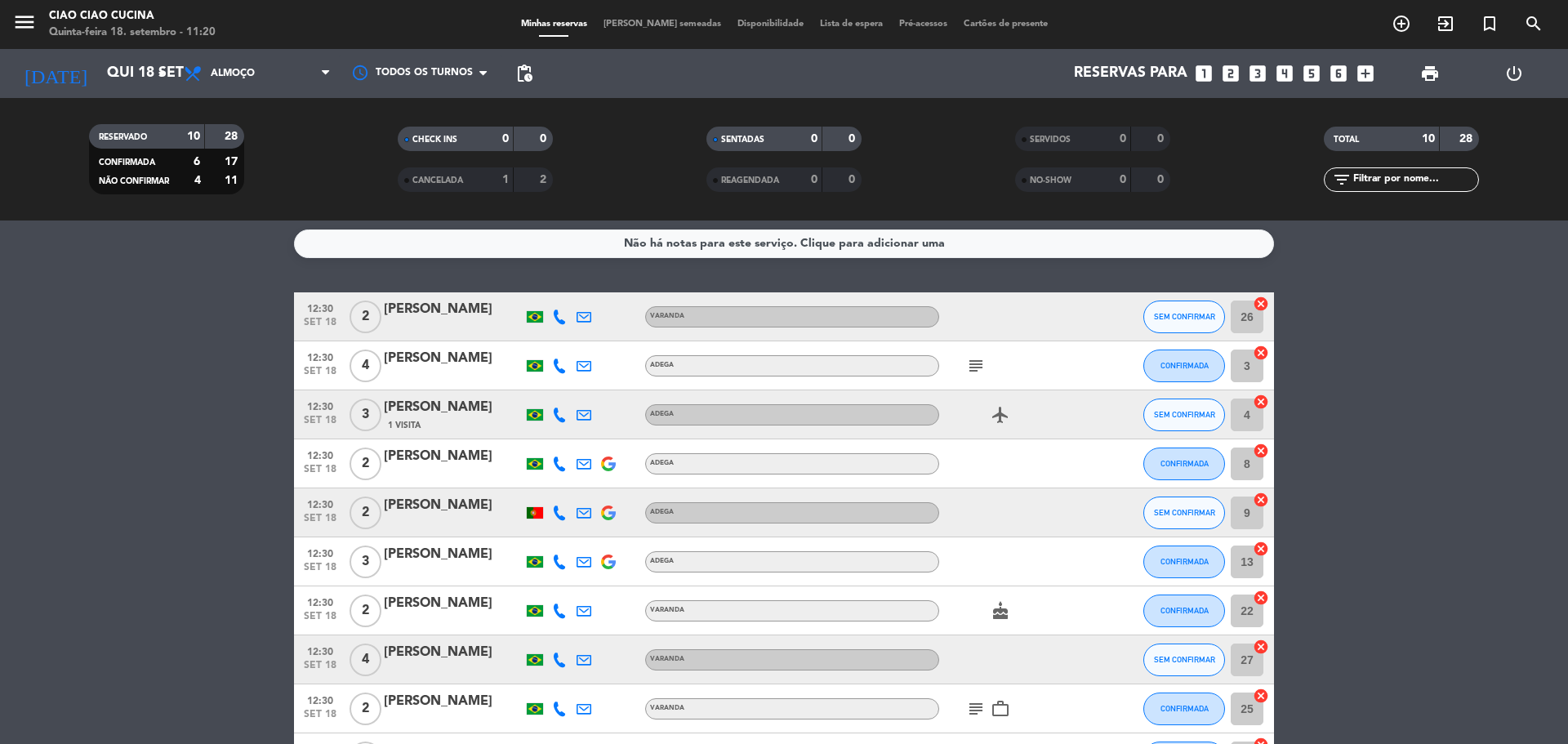
scroll to position [0, 0]
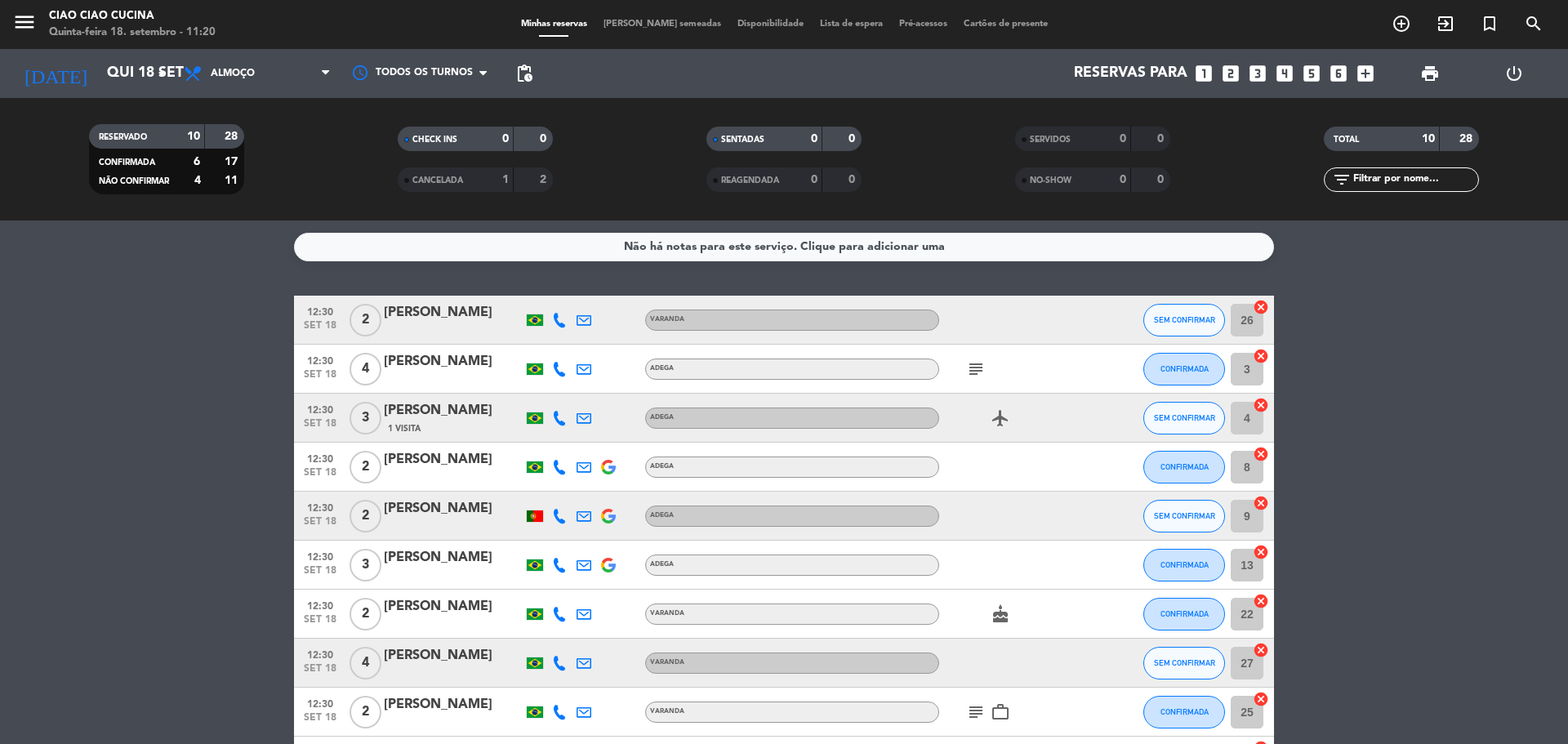
click at [410, 657] on div "[PERSON_NAME]" at bounding box center [453, 656] width 139 height 22
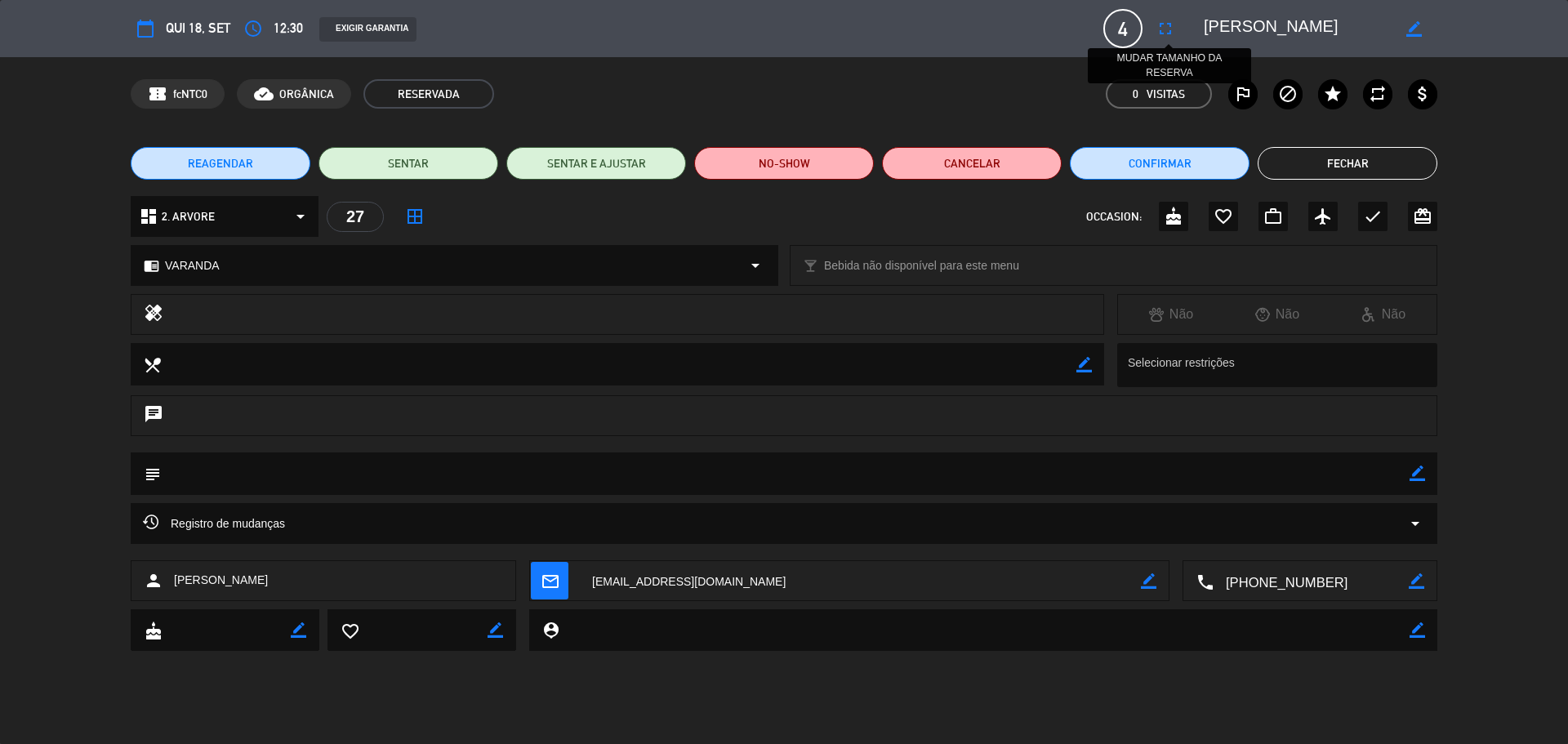
click at [1159, 22] on icon "fullscreen" at bounding box center [1165, 29] width 20 height 20
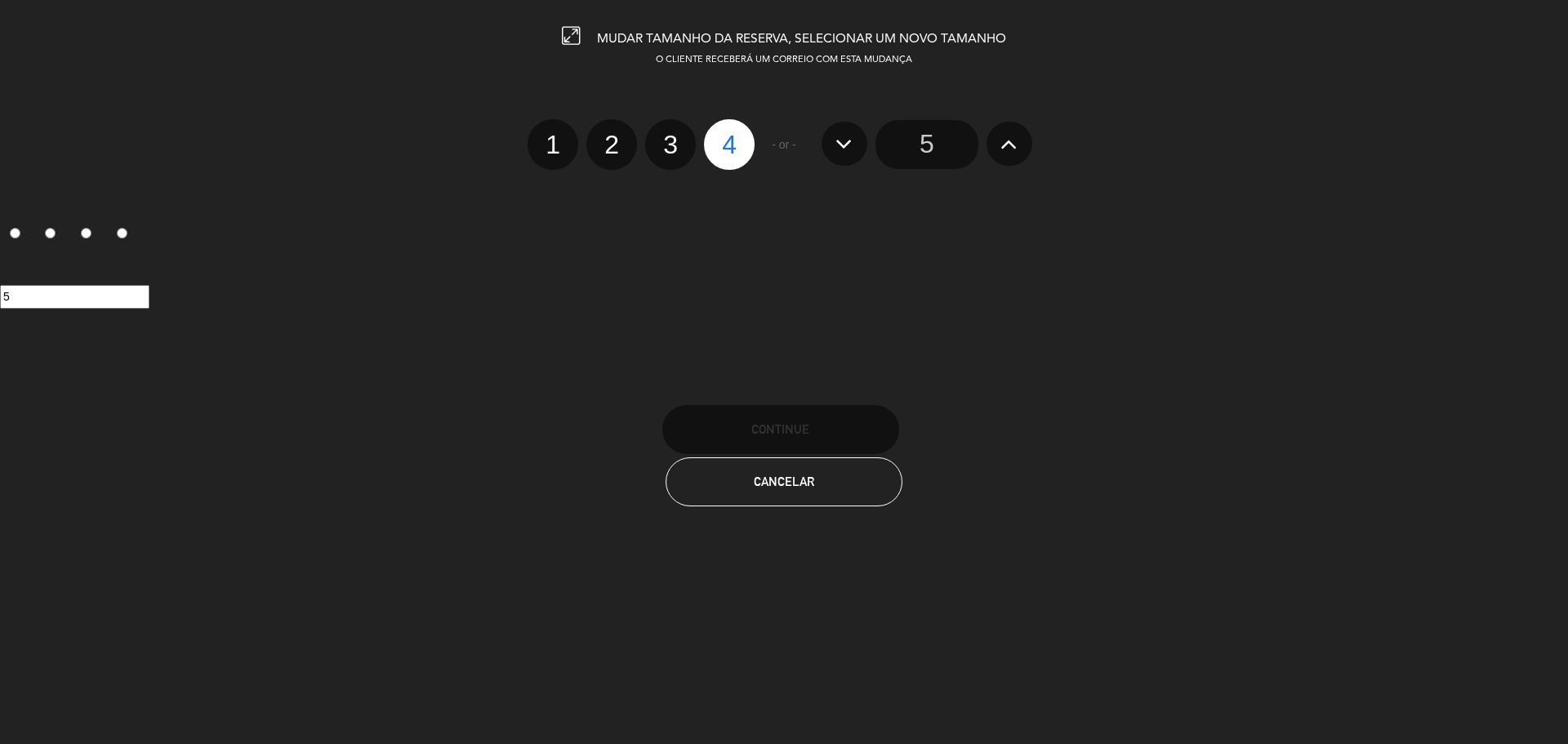
click at [1015, 146] on icon at bounding box center [1009, 144] width 17 height 27
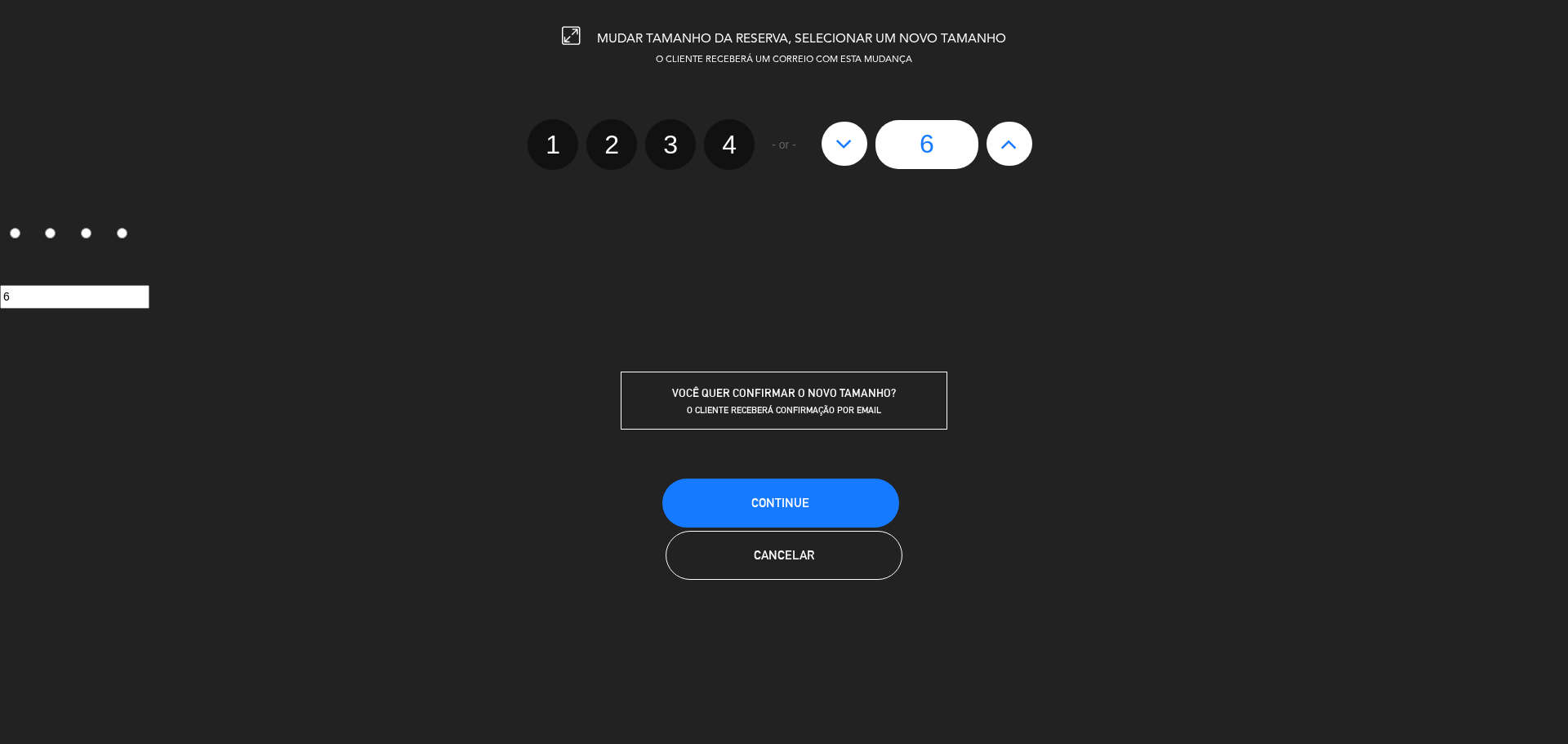
click at [1015, 146] on icon at bounding box center [1009, 144] width 17 height 27
type input "7"
click at [853, 154] on button at bounding box center [844, 144] width 45 height 44
type input "6"
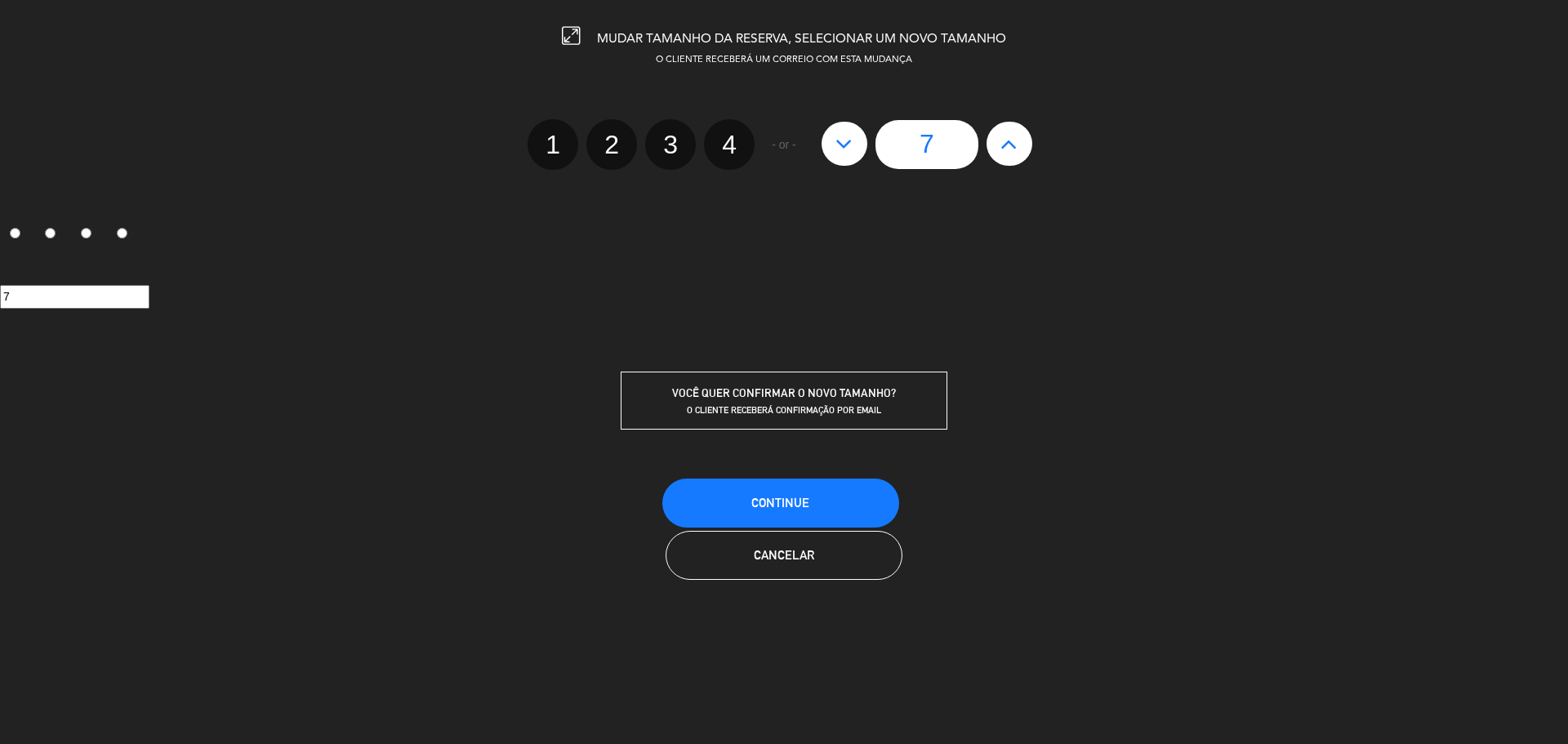
type input "6"
click at [776, 499] on span "CONTINUE" at bounding box center [780, 503] width 58 height 14
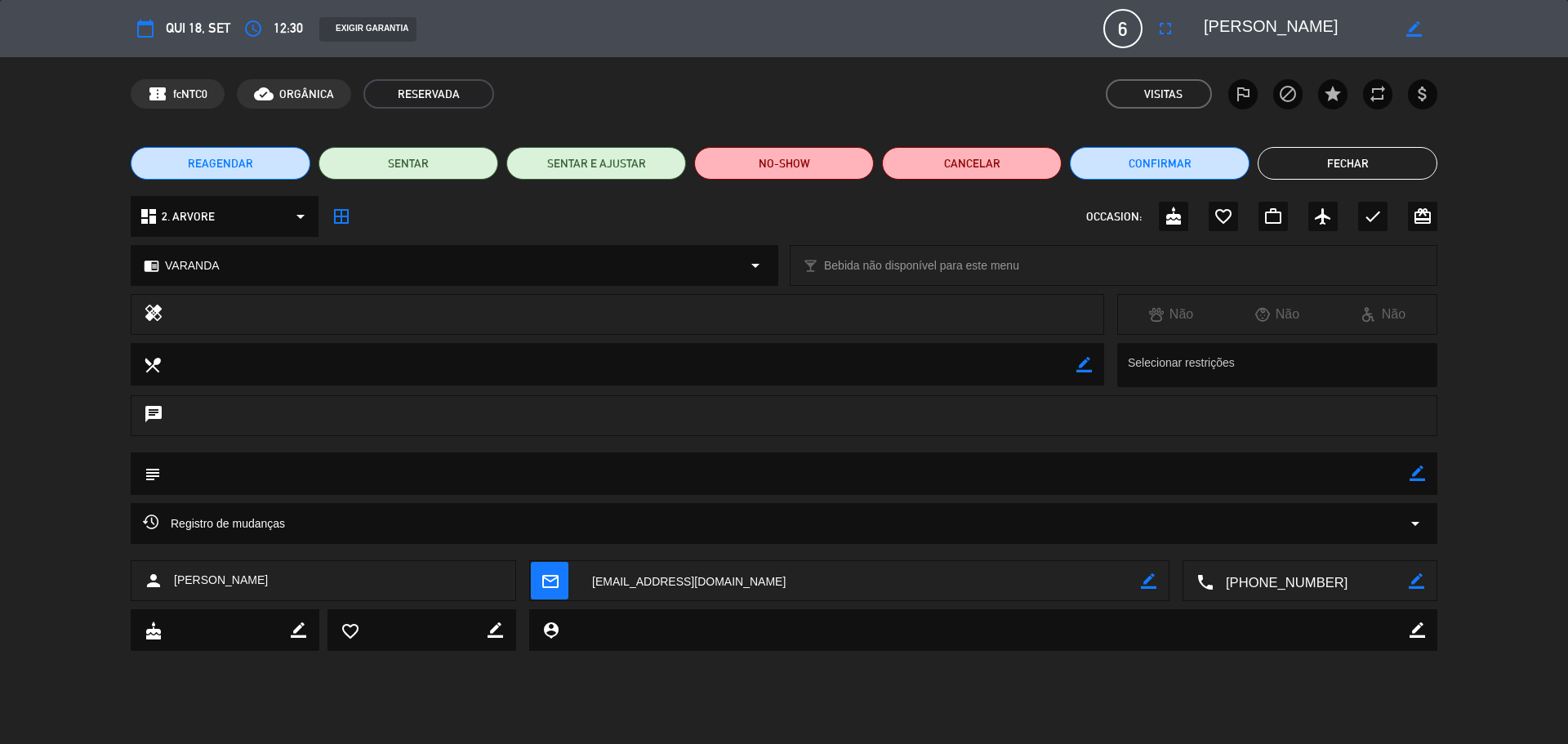
click at [1382, 166] on button "Fechar" at bounding box center [1347, 163] width 179 height 33
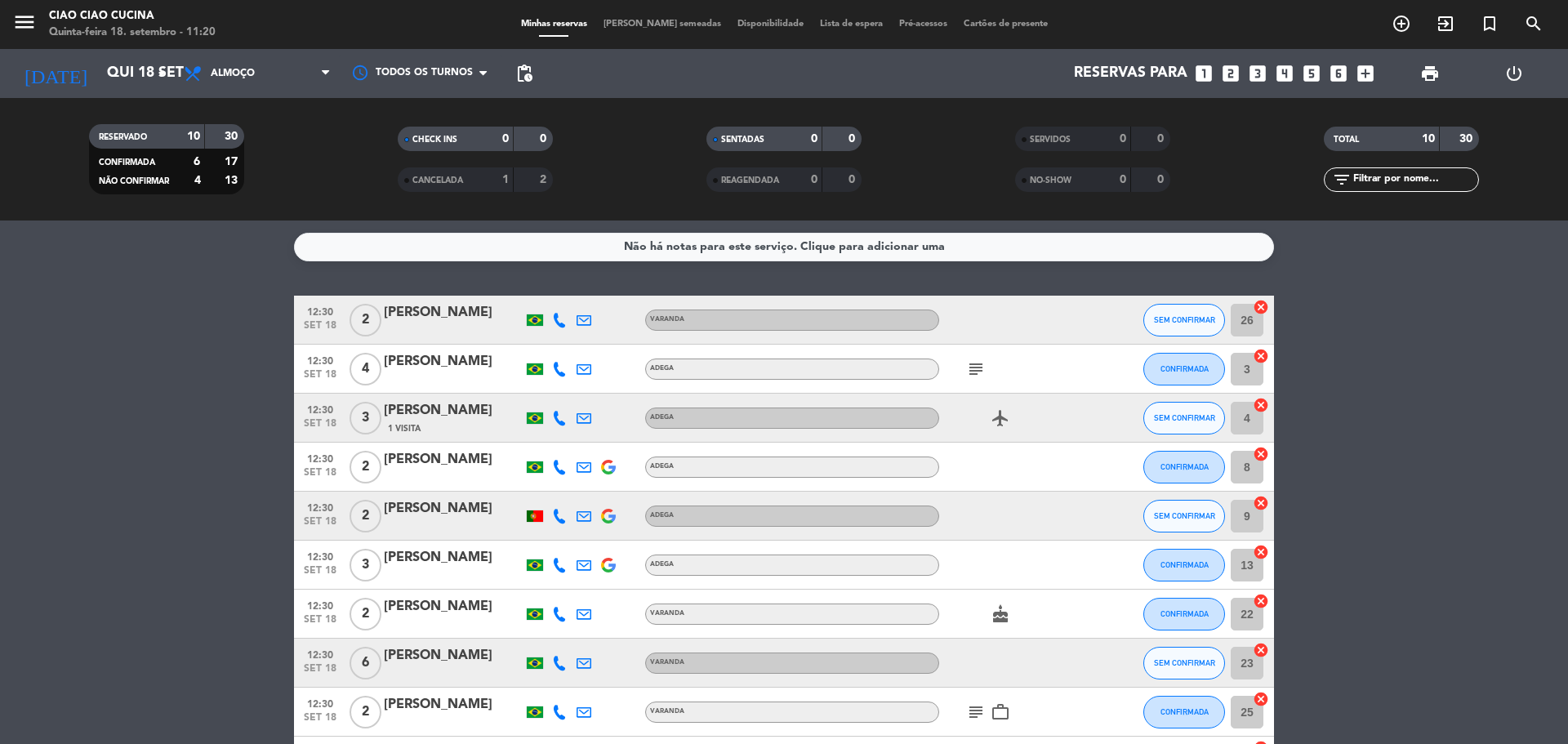
click at [1366, 381] on bookings-row "12:30 [DATE] 2 [PERSON_NAME] VARANDA SEM CONFIRMAR 26 cancel 12:30 [DATE] 4 Bru…" at bounding box center [784, 540] width 1568 height 490
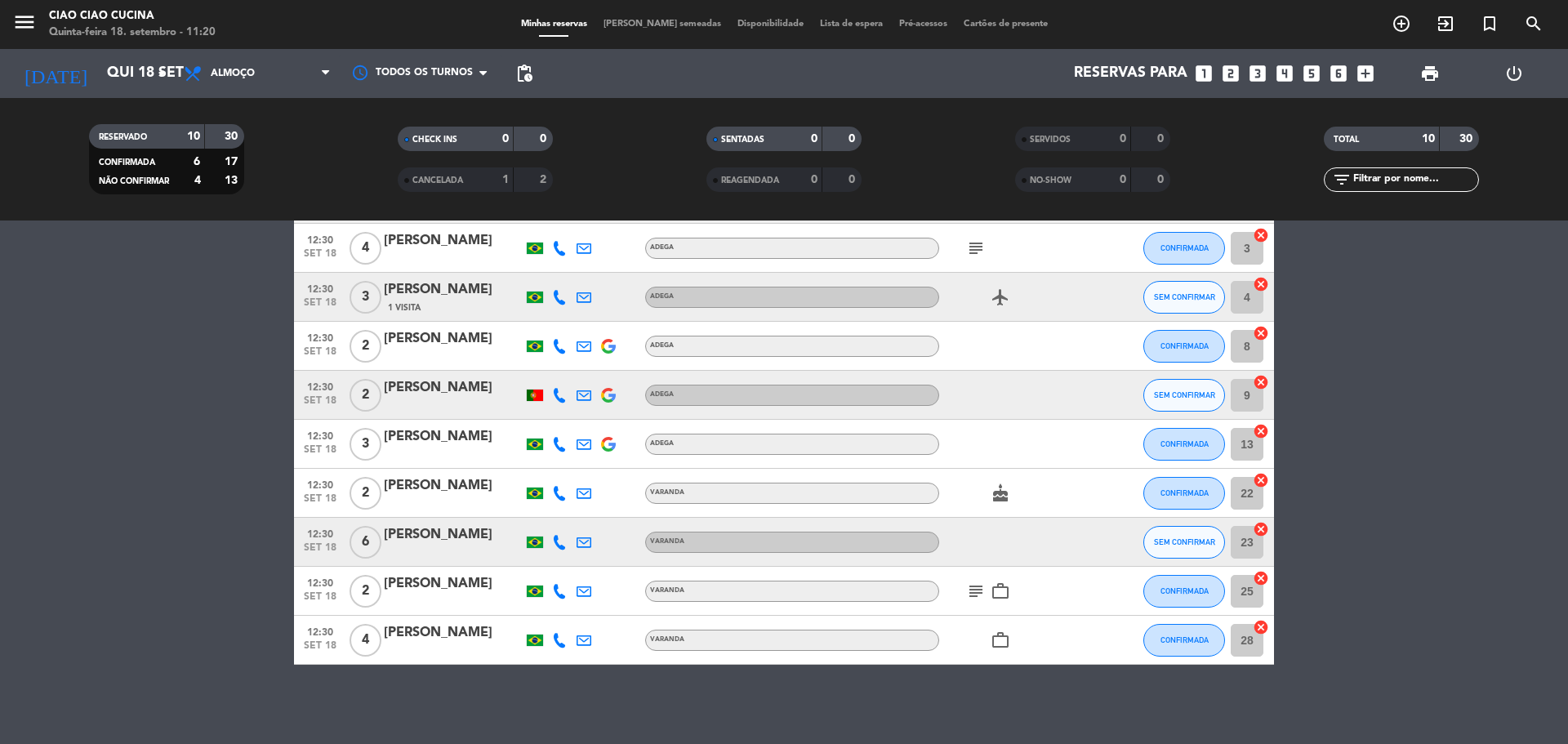
scroll to position [123, 0]
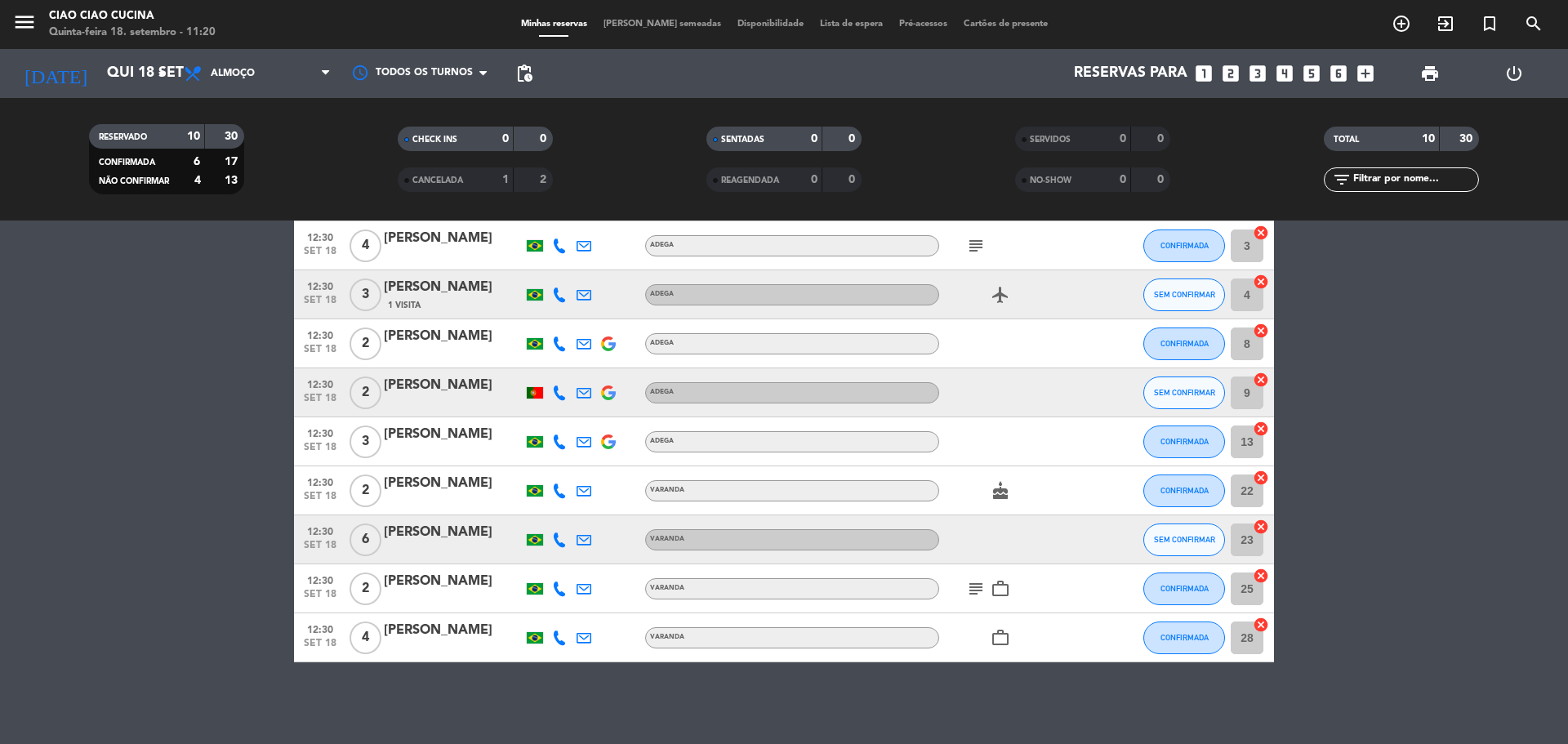
click at [562, 542] on icon at bounding box center [559, 540] width 15 height 15
click at [1196, 541] on span "SEM CONFIRMAR" at bounding box center [1185, 539] width 61 height 9
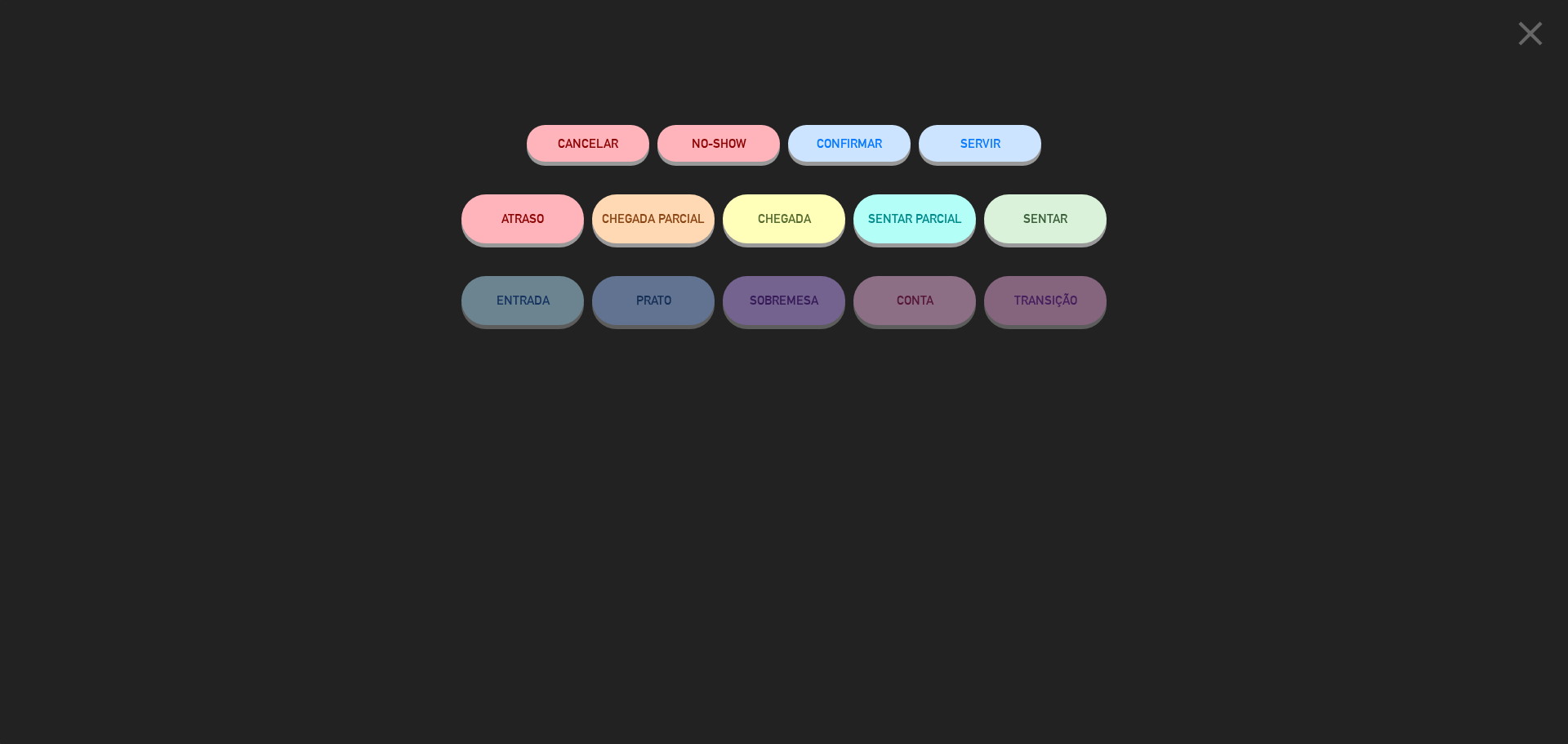
click at [856, 141] on span "CONFIRMAR" at bounding box center [849, 143] width 65 height 14
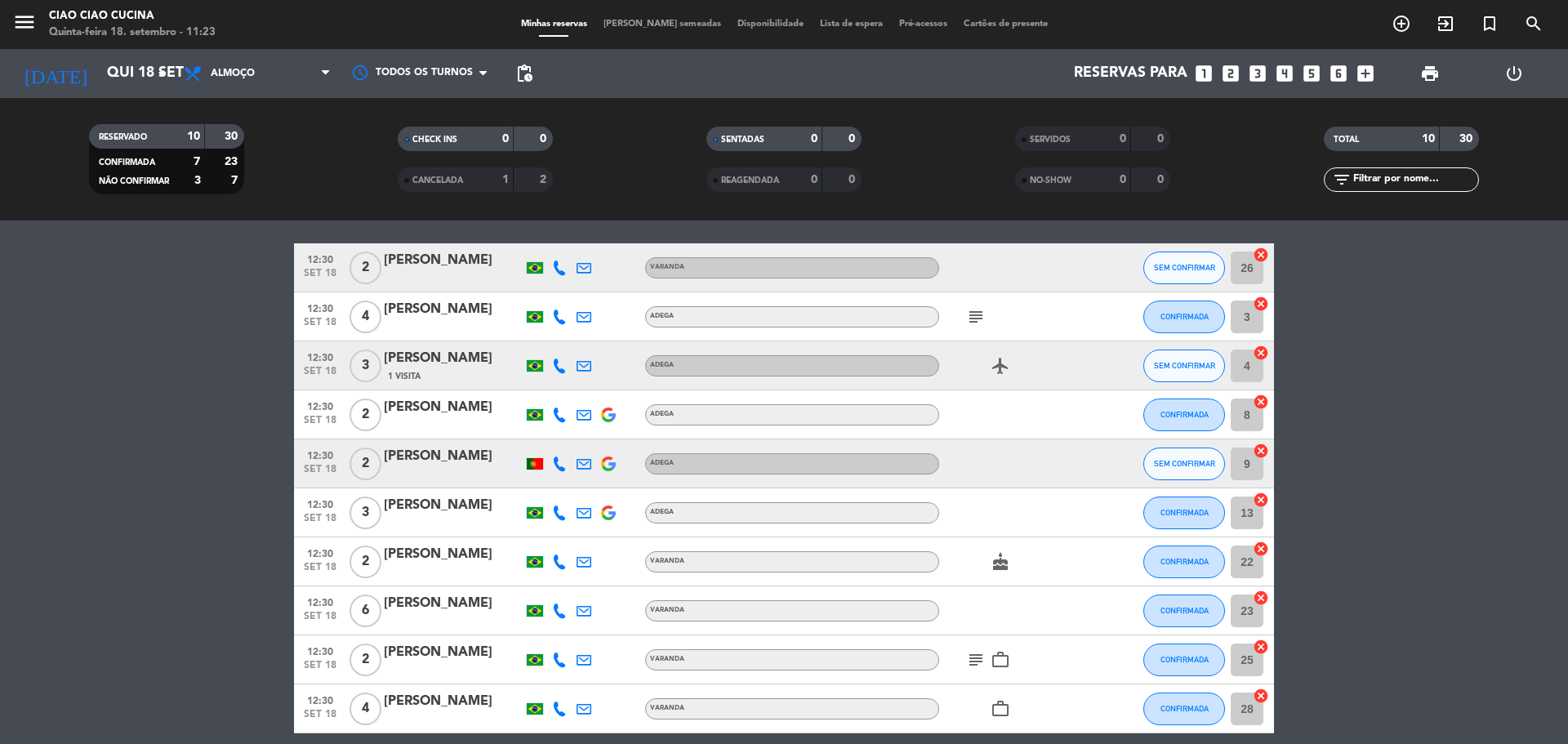
scroll to position [0, 0]
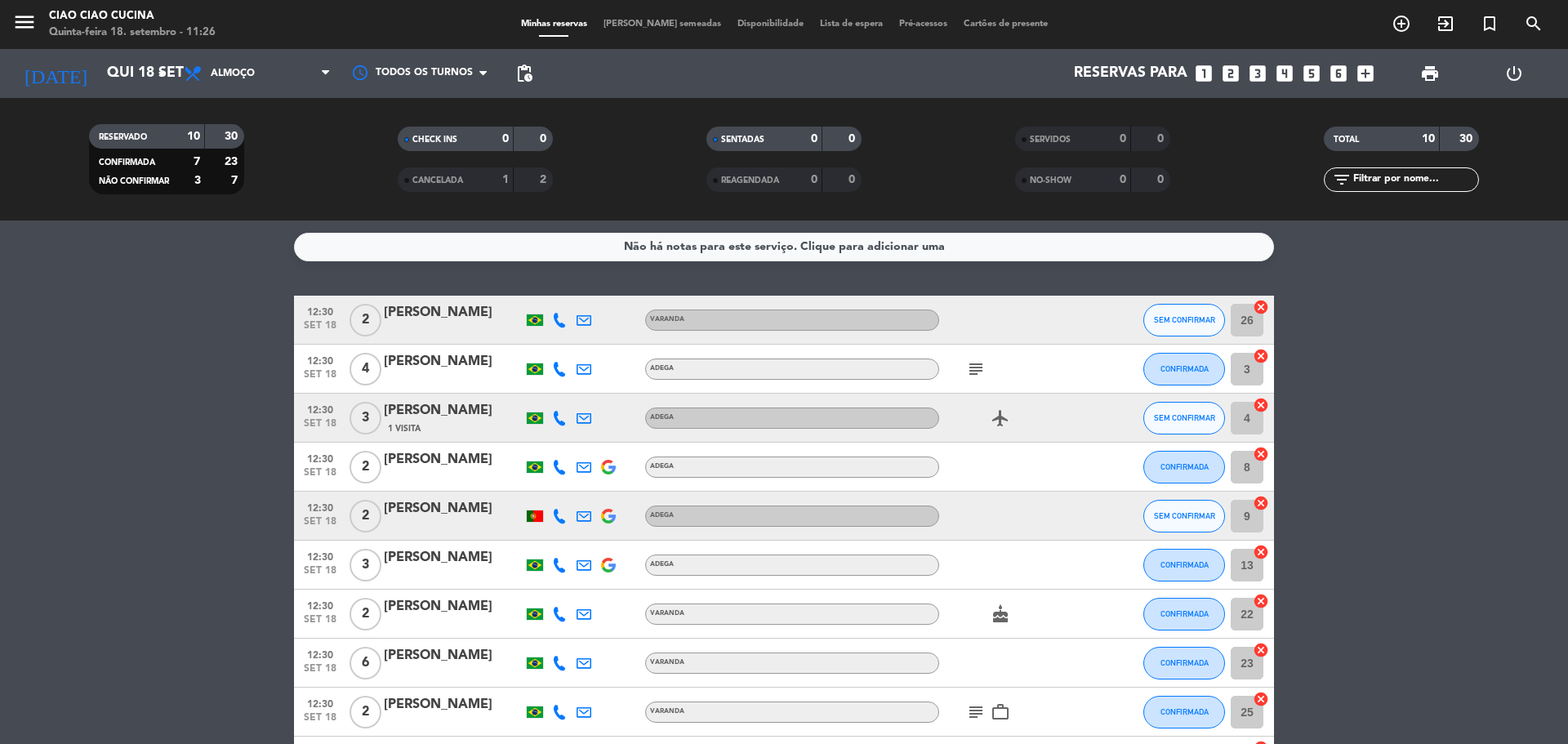
click at [194, 343] on bookings-row "12:30 [DATE] 2 [PERSON_NAME] VARANDA SEM CONFIRMAR 26 cancel 12:30 [DATE] 4 Bru…" at bounding box center [784, 540] width 1568 height 490
